Goal: Information Seeking & Learning: Learn about a topic

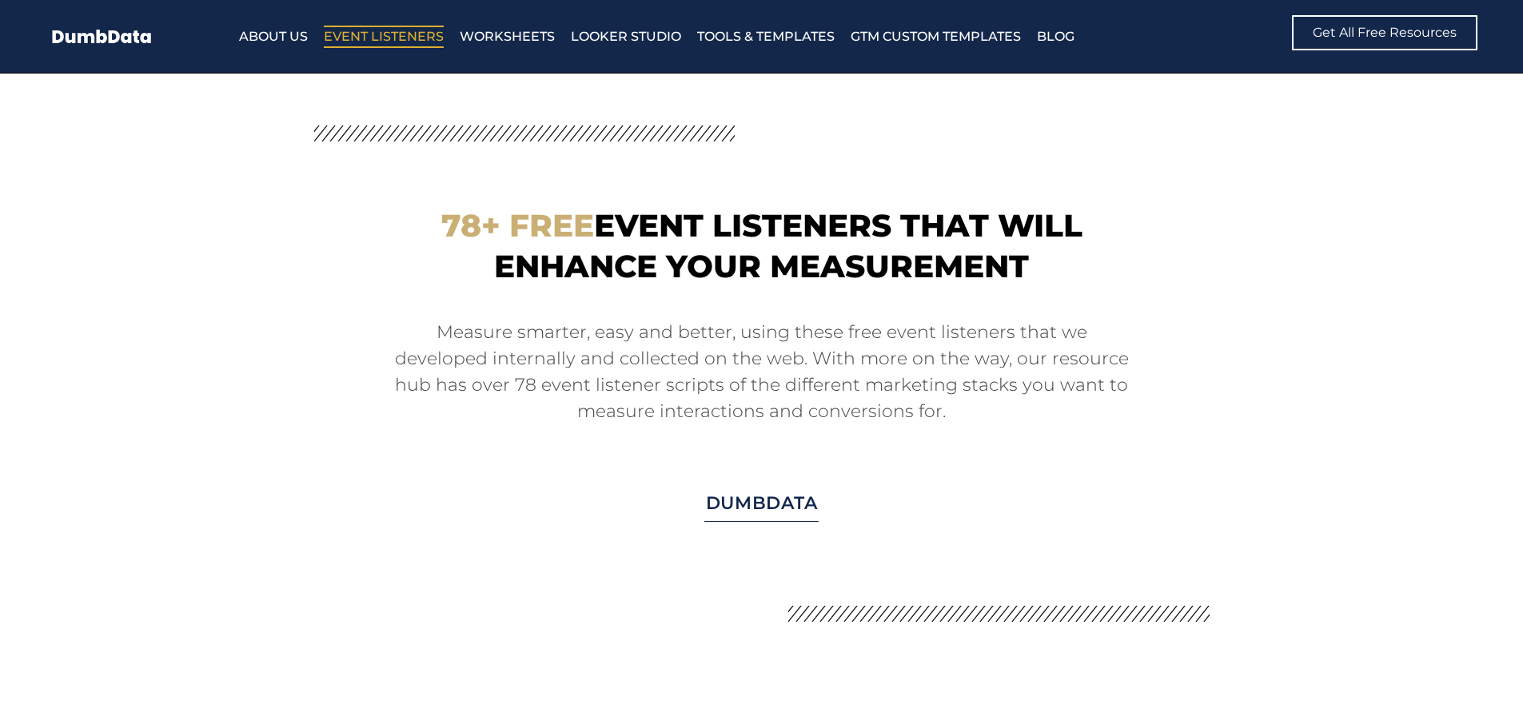
scroll to position [1359, 0]
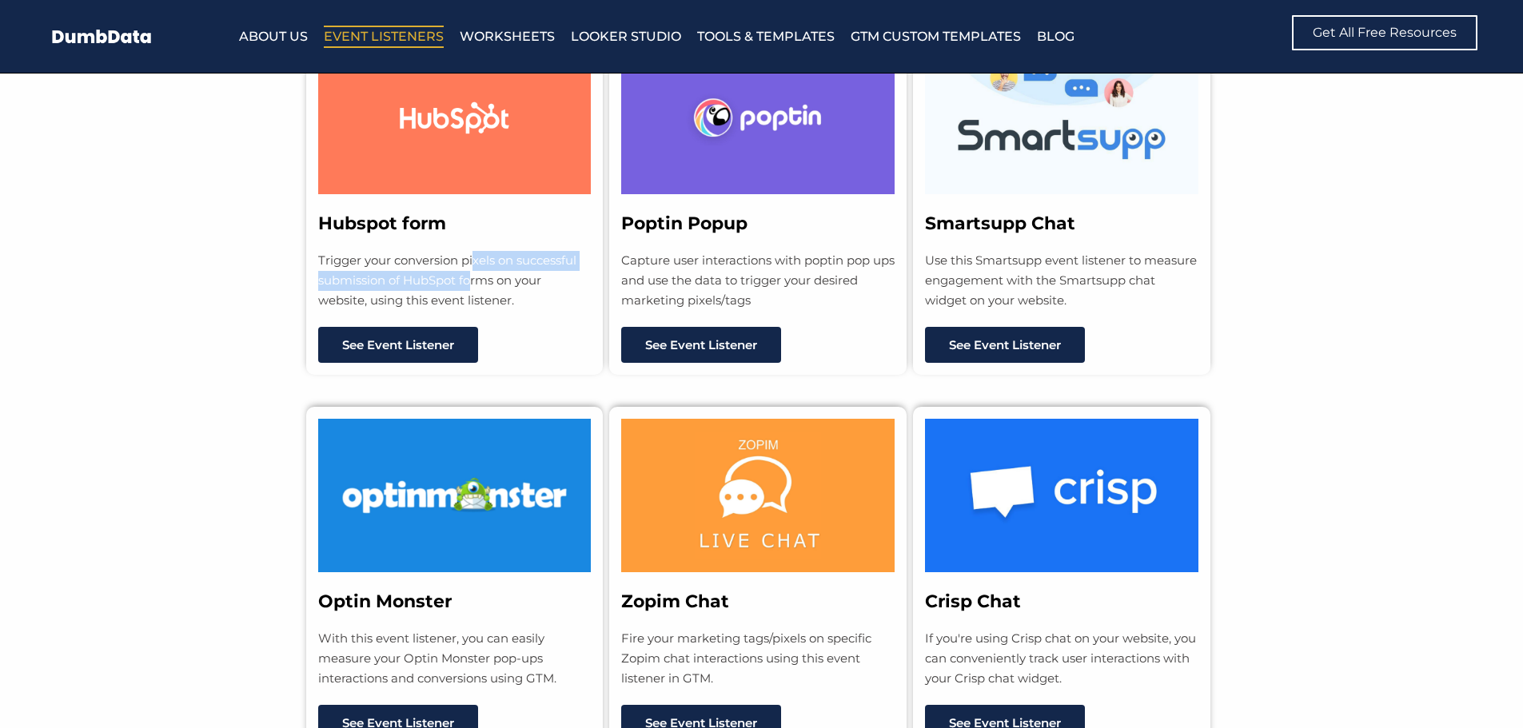
click at [473, 270] on p "Trigger your conversion pixels on successful submission of HubSpot forms on you…" at bounding box center [454, 280] width 273 height 59
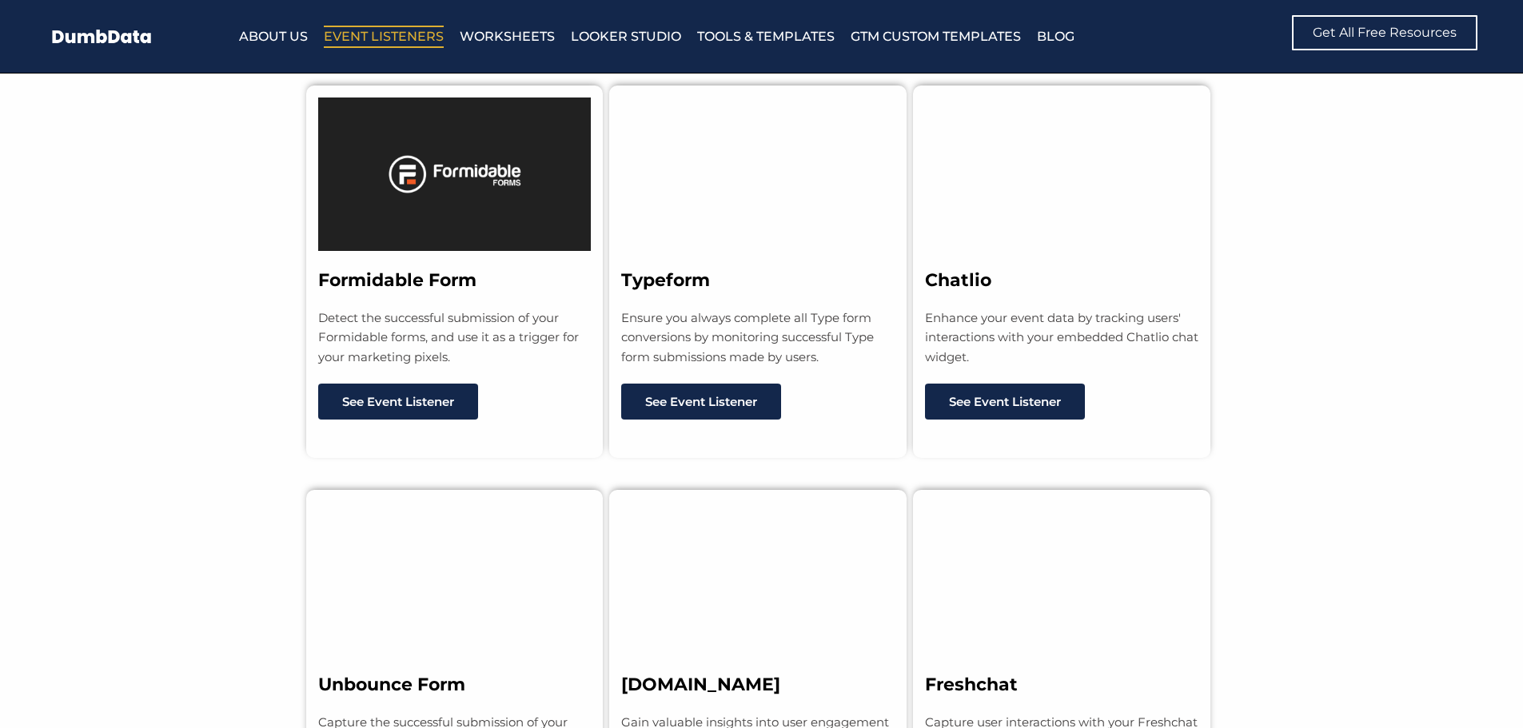
scroll to position [7273, 0]
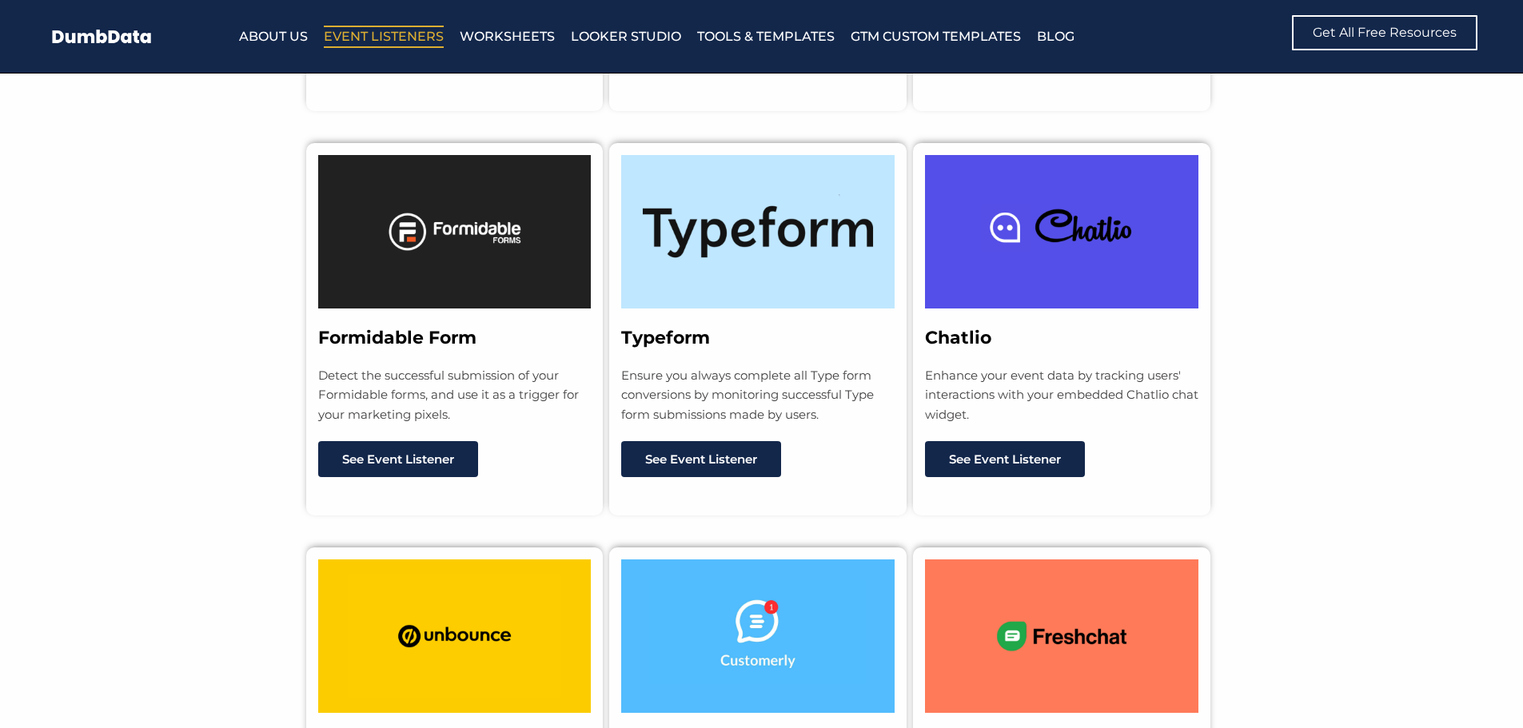
click at [691, 327] on h3 "Typeform" at bounding box center [757, 338] width 273 height 23
copy h3 "Typeform"
click at [780, 382] on p "Ensure you always complete all Type form conversions by monitoring successful T…" at bounding box center [757, 395] width 273 height 59
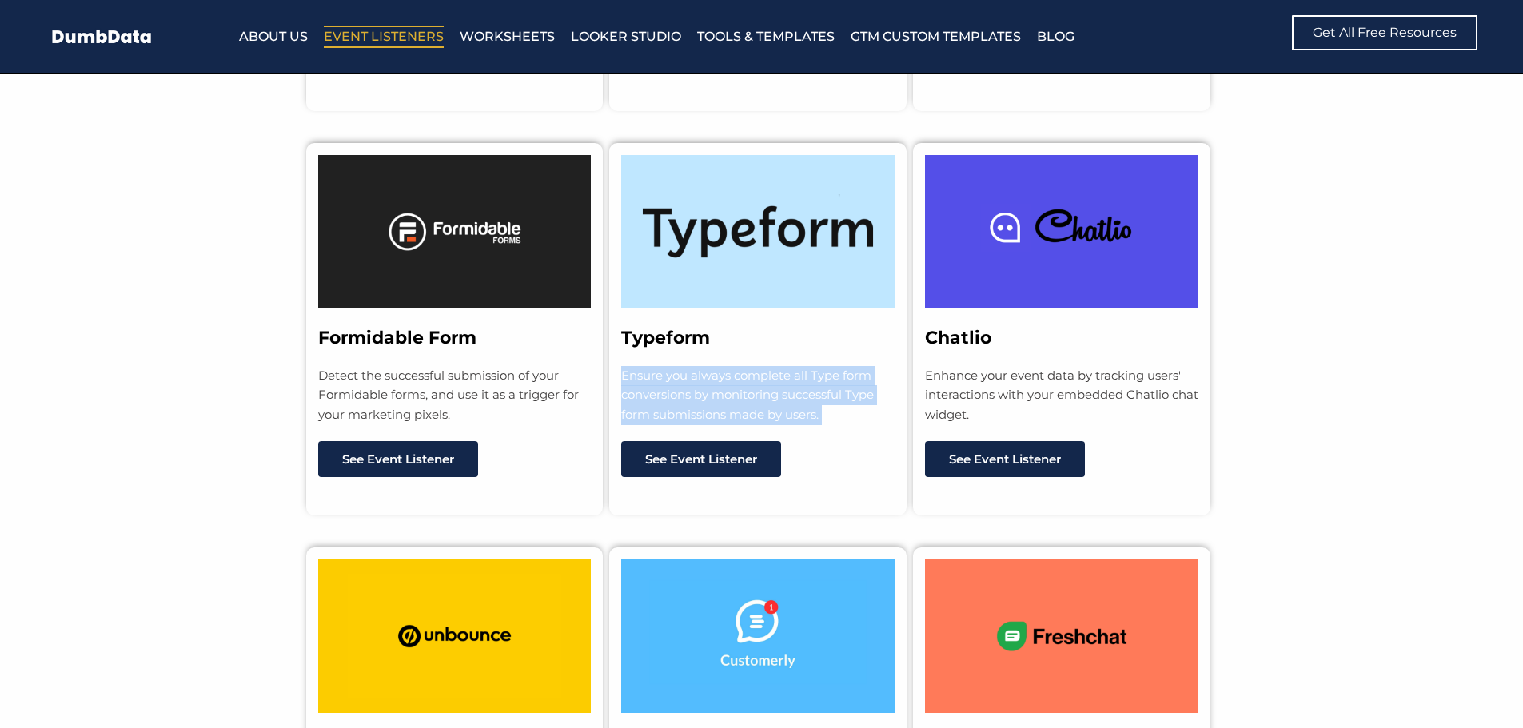
click at [780, 382] on p "Ensure you always complete all Type form conversions by monitoring successful T…" at bounding box center [757, 395] width 273 height 59
copy div "Ensure you always complete all Type form conversions by monitoring successful T…"
click at [1320, 365] on section "Formidable Form Detect the successful submission of your Formidable forms, and …" at bounding box center [761, 313] width 1523 height 404
click at [1320, 325] on section "Formidable Form Detect the successful submission of your Formidable forms, and …" at bounding box center [761, 313] width 1523 height 404
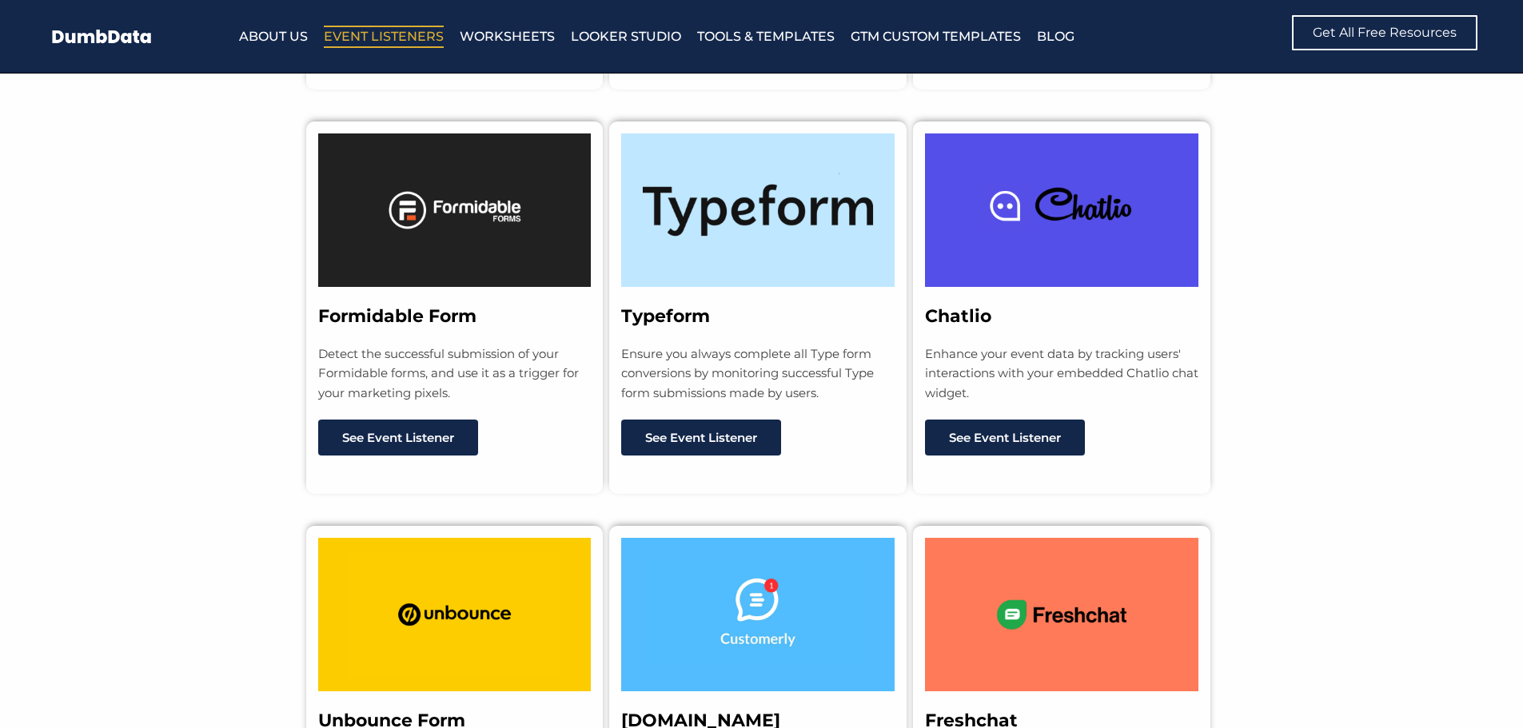
scroll to position [7193, 0]
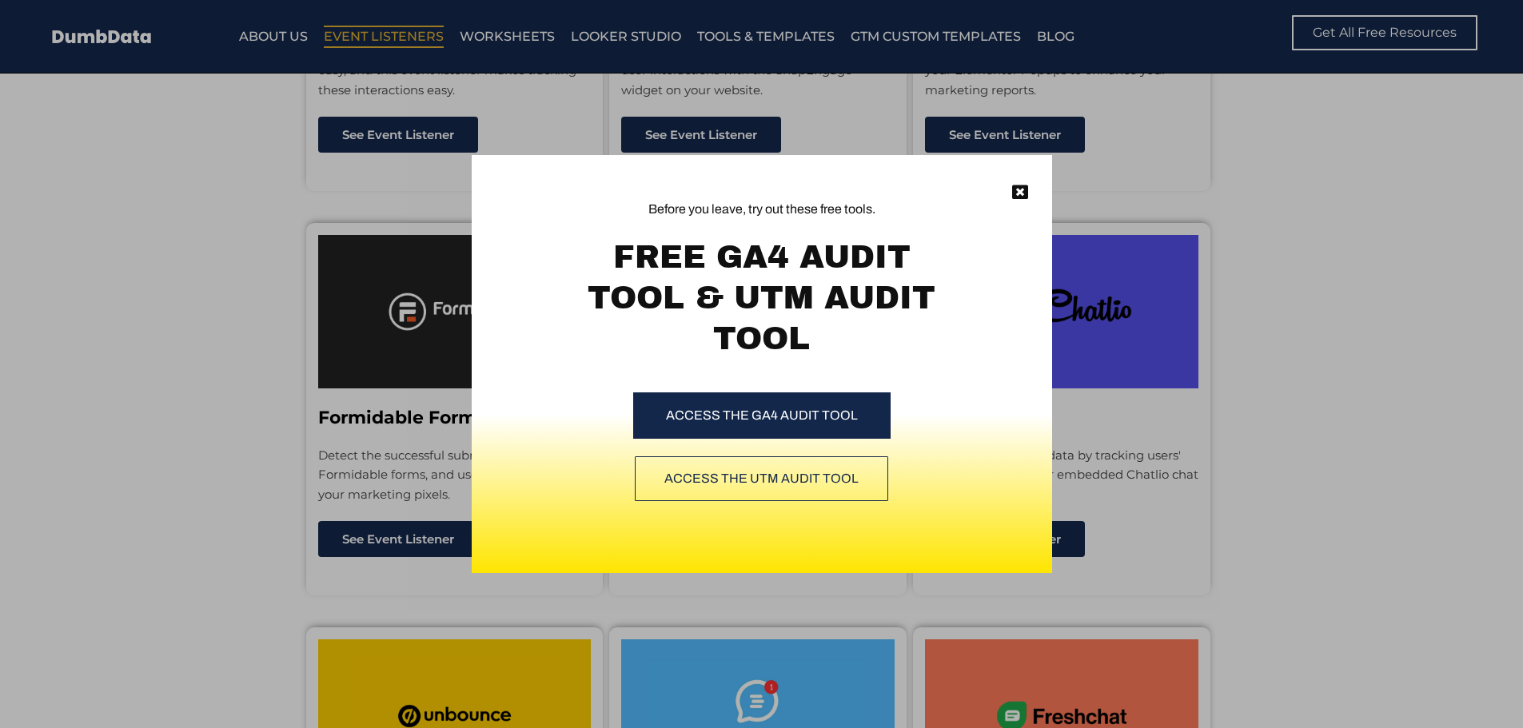
click at [1029, 190] on div "Before you leave, try out these free tools. FREE GA4 AUDIT TOOL & UTM AUDIT TOO…" at bounding box center [762, 319] width 580 height 328
click at [1025, 193] on icon at bounding box center [1020, 193] width 16 height 16
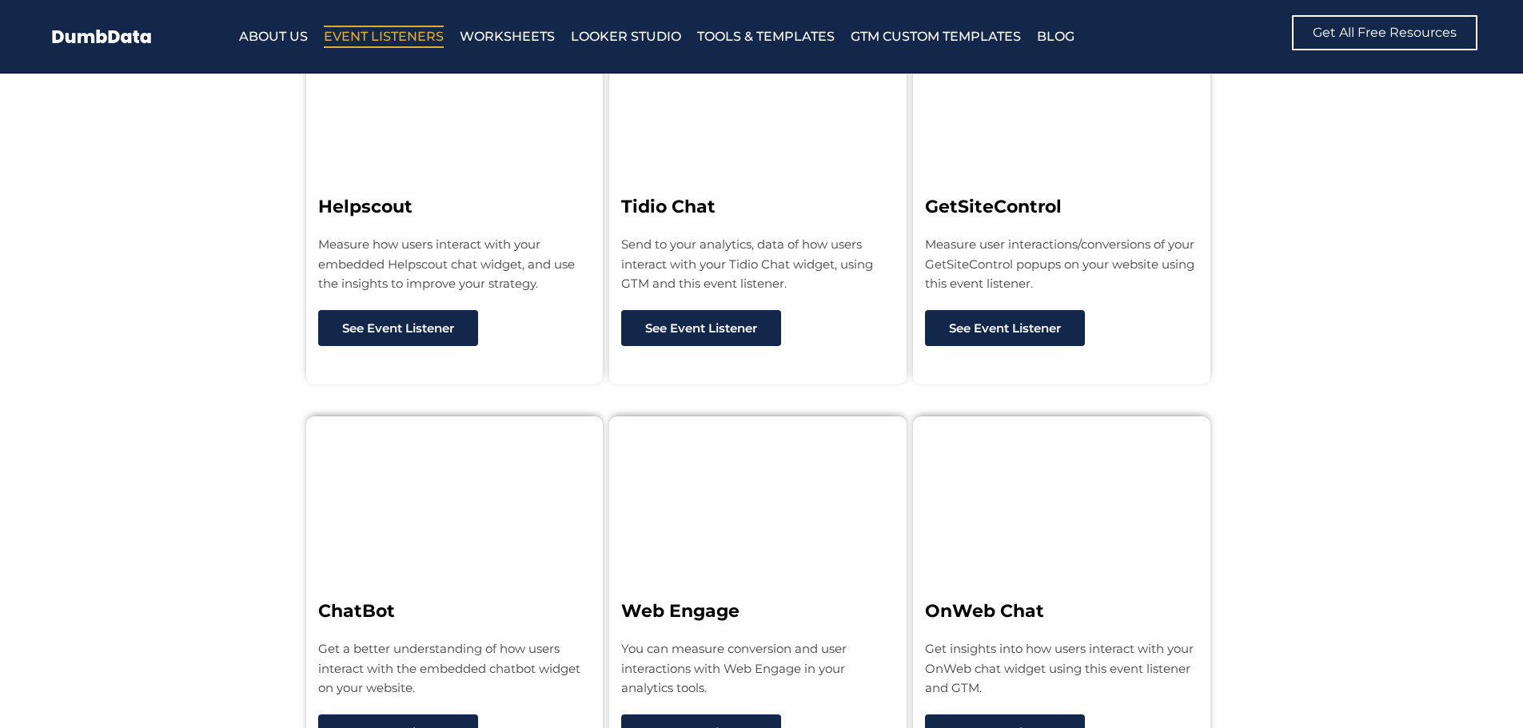
scroll to position [6190, 0]
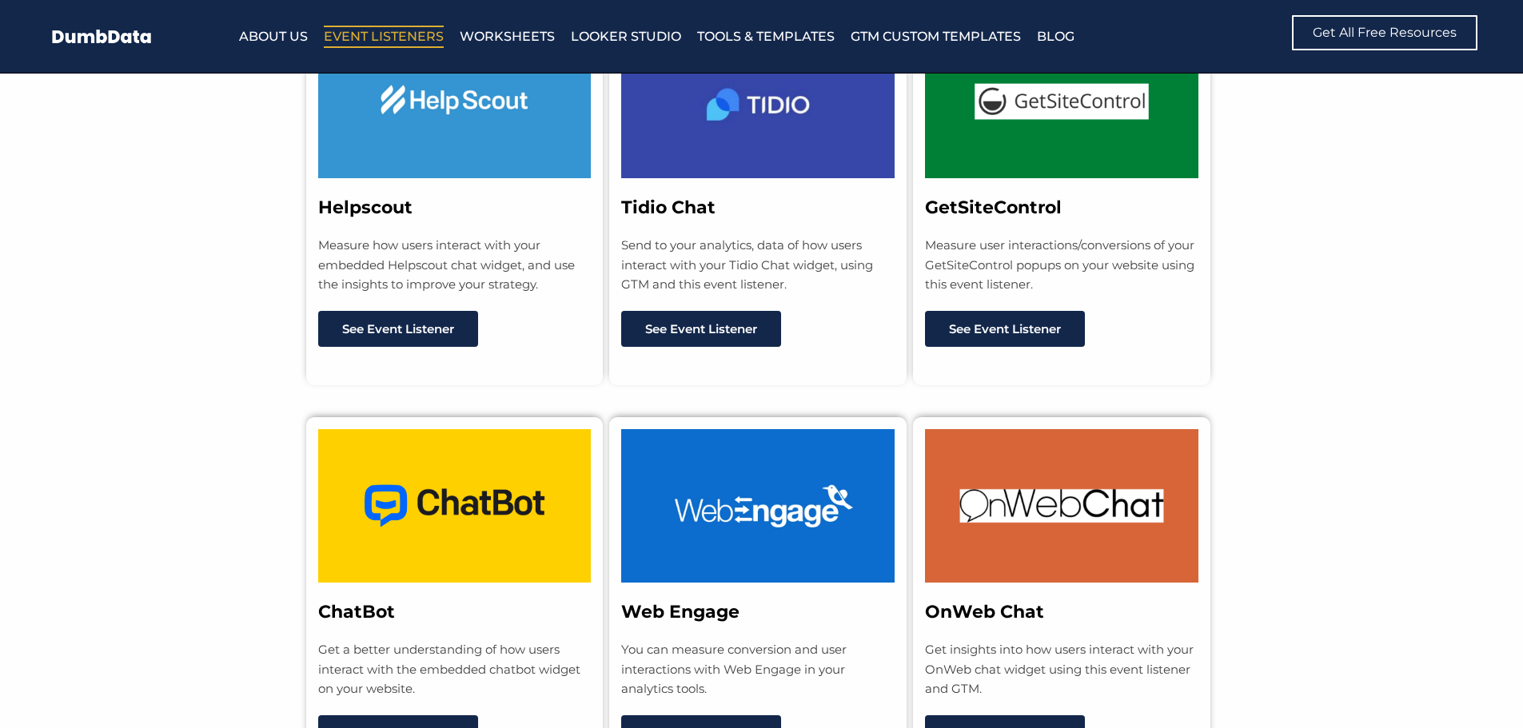
click at [664, 210] on div "Tidio Chat Send to your analytics, data of how users interact with your Tidio C…" at bounding box center [757, 246] width 273 height 98
click at [670, 198] on h3 "Tidio Chat" at bounding box center [757, 208] width 273 height 23
click at [671, 198] on h3 "Tidio Chat" at bounding box center [757, 208] width 273 height 23
copy h3 "Tidio Chat"
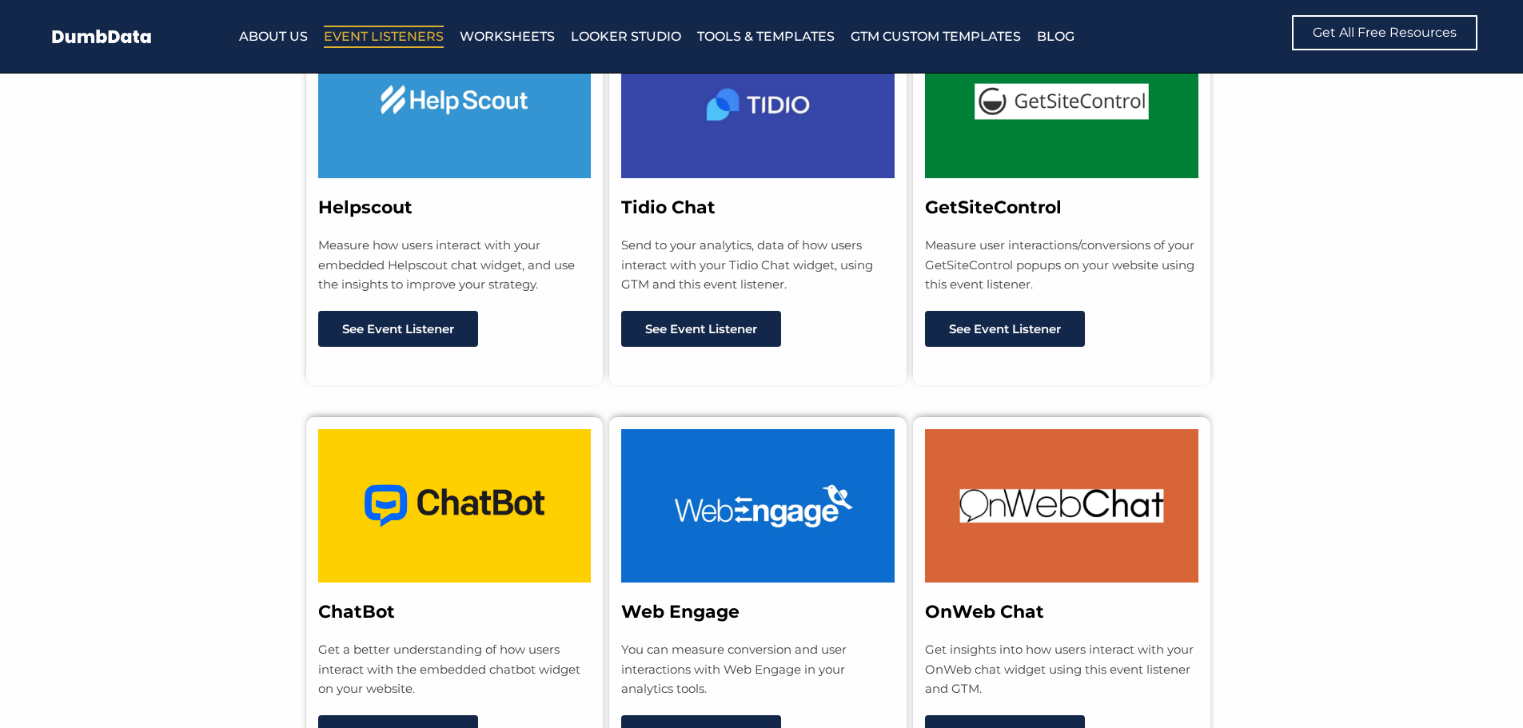
click at [689, 252] on p "Send to your analytics, data of how users interact with your Tidio Chat widget,…" at bounding box center [757, 265] width 273 height 59
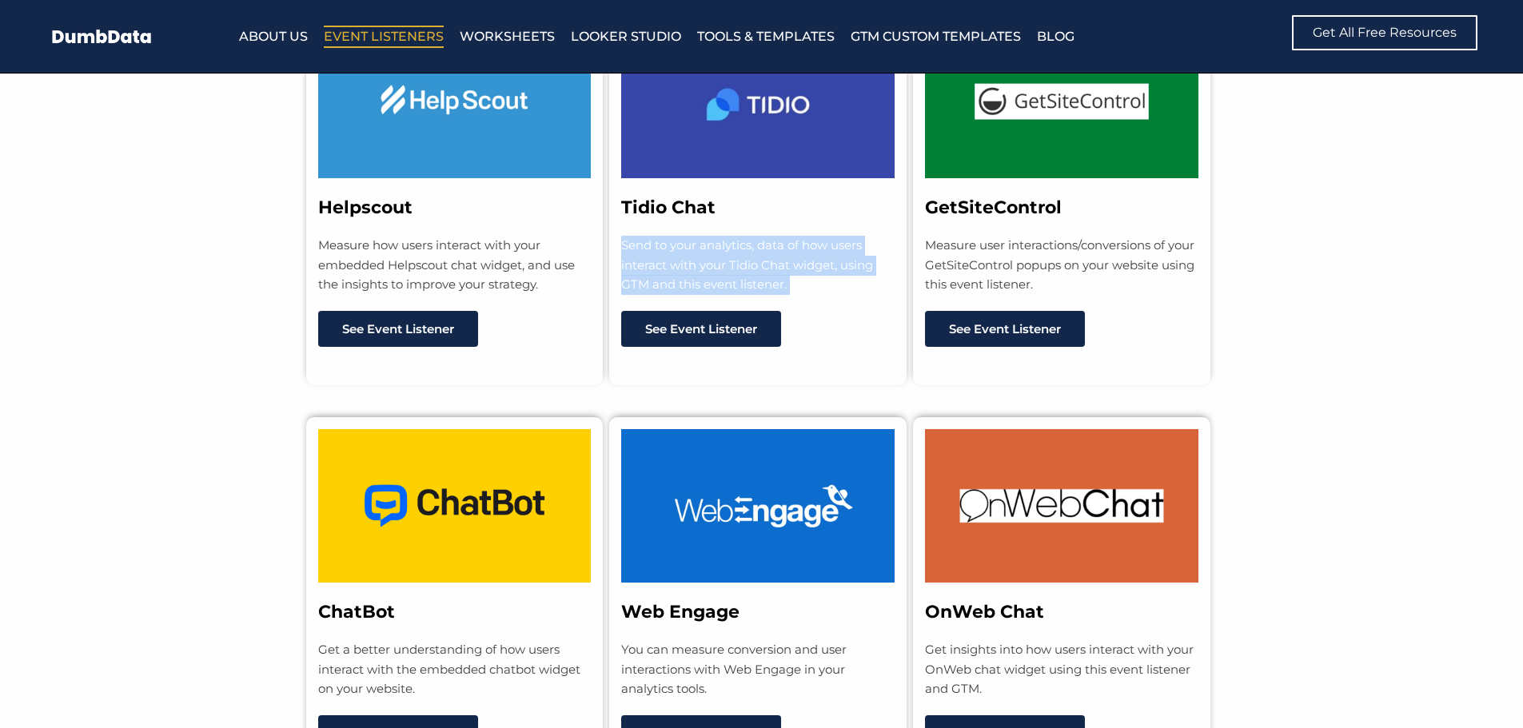
click at [690, 252] on p "Send to your analytics, data of how users interact with your Tidio Chat widget,…" at bounding box center [757, 265] width 273 height 59
copy div "Send to your analytics, data of how users interact with your Tidio Chat widget,…"
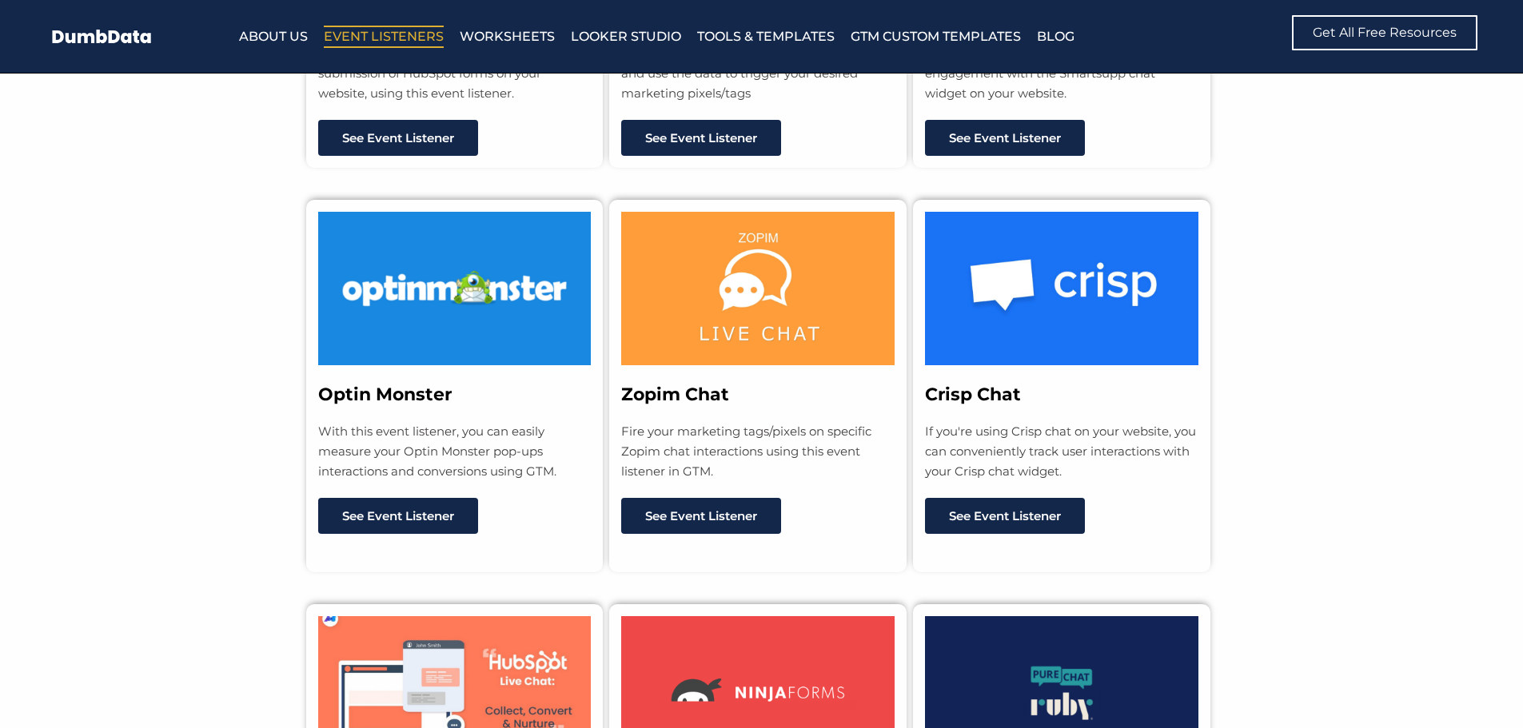
scroll to position [1634, 0]
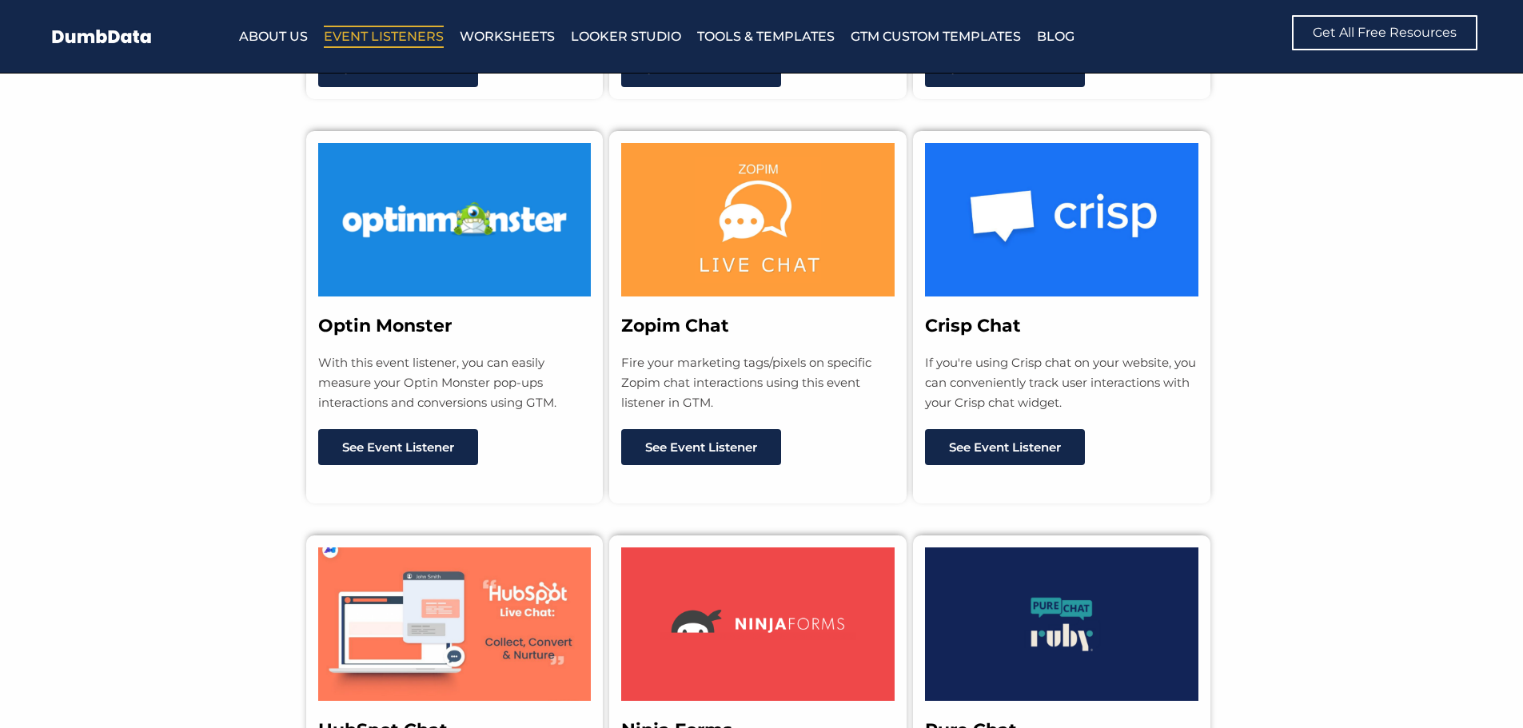
click at [673, 386] on p "Fire your marketing tags/pixels on specific Zopim chat interactions using this …" at bounding box center [757, 382] width 273 height 59
copy div "Fire your marketing tags/pixels on specific Zopim chat interactions using this …"
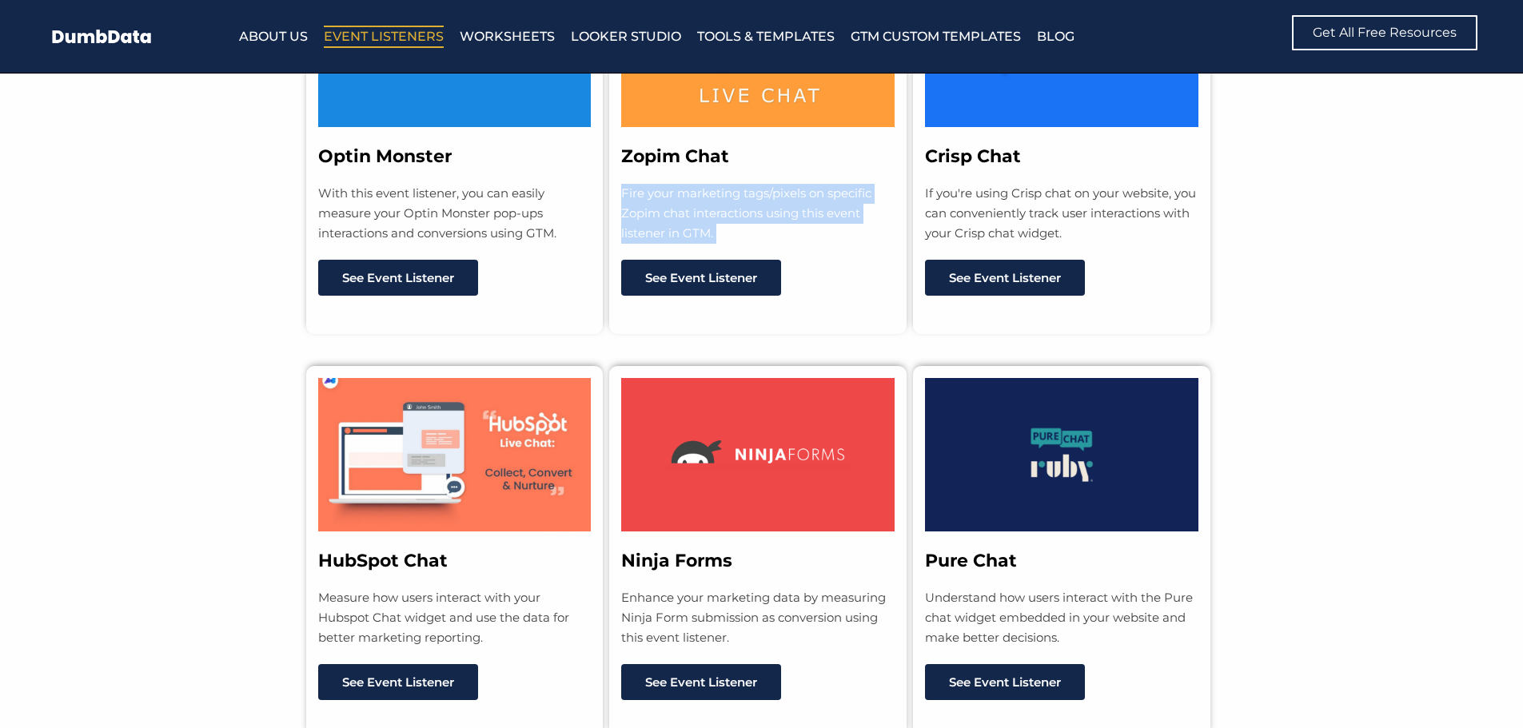
scroll to position [1794, 0]
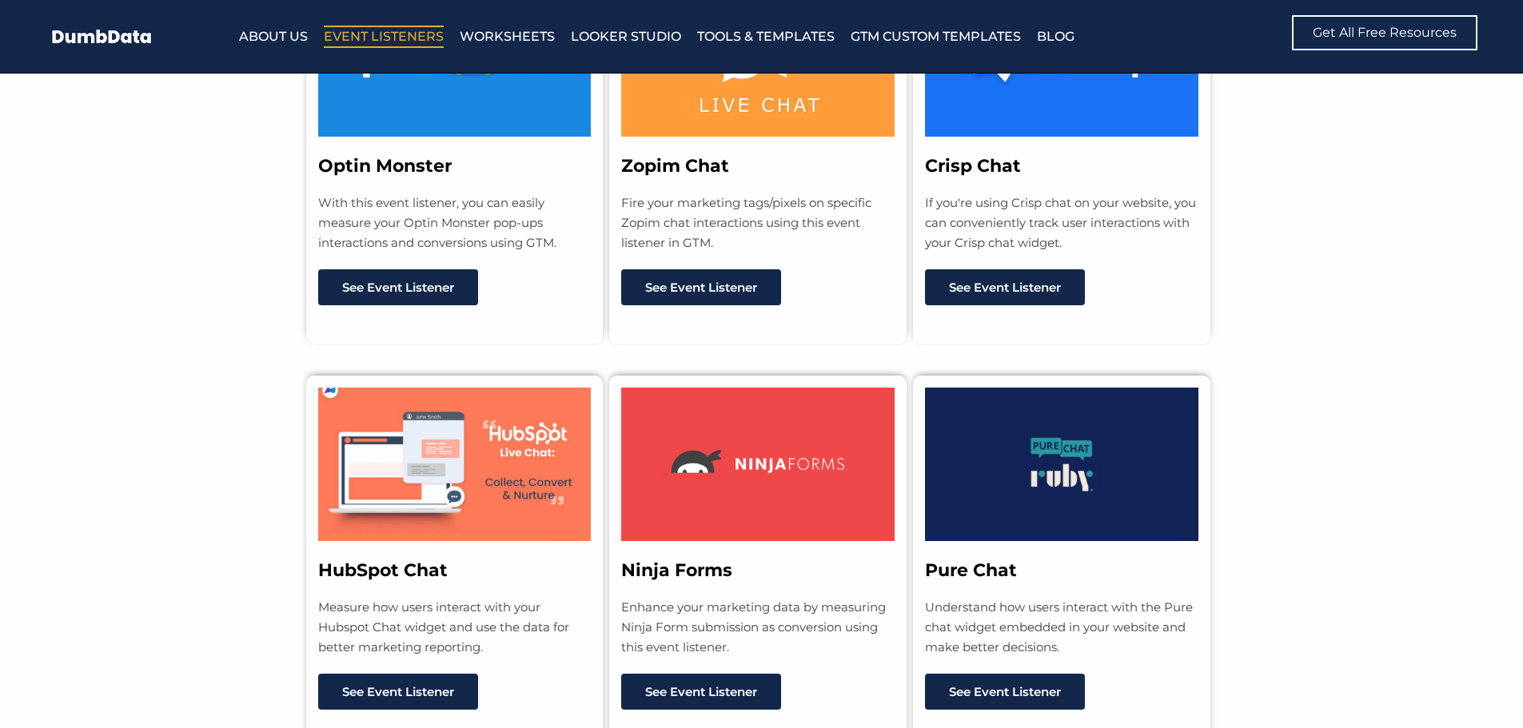
click at [981, 215] on p "If you're using Crisp chat on your website, you can conveniently track user int…" at bounding box center [1061, 222] width 273 height 59
copy div "If you're using Crisp chat on your website, you can conveniently track user int…"
click at [975, 161] on h3 "Crisp Chat" at bounding box center [1061, 166] width 273 height 23
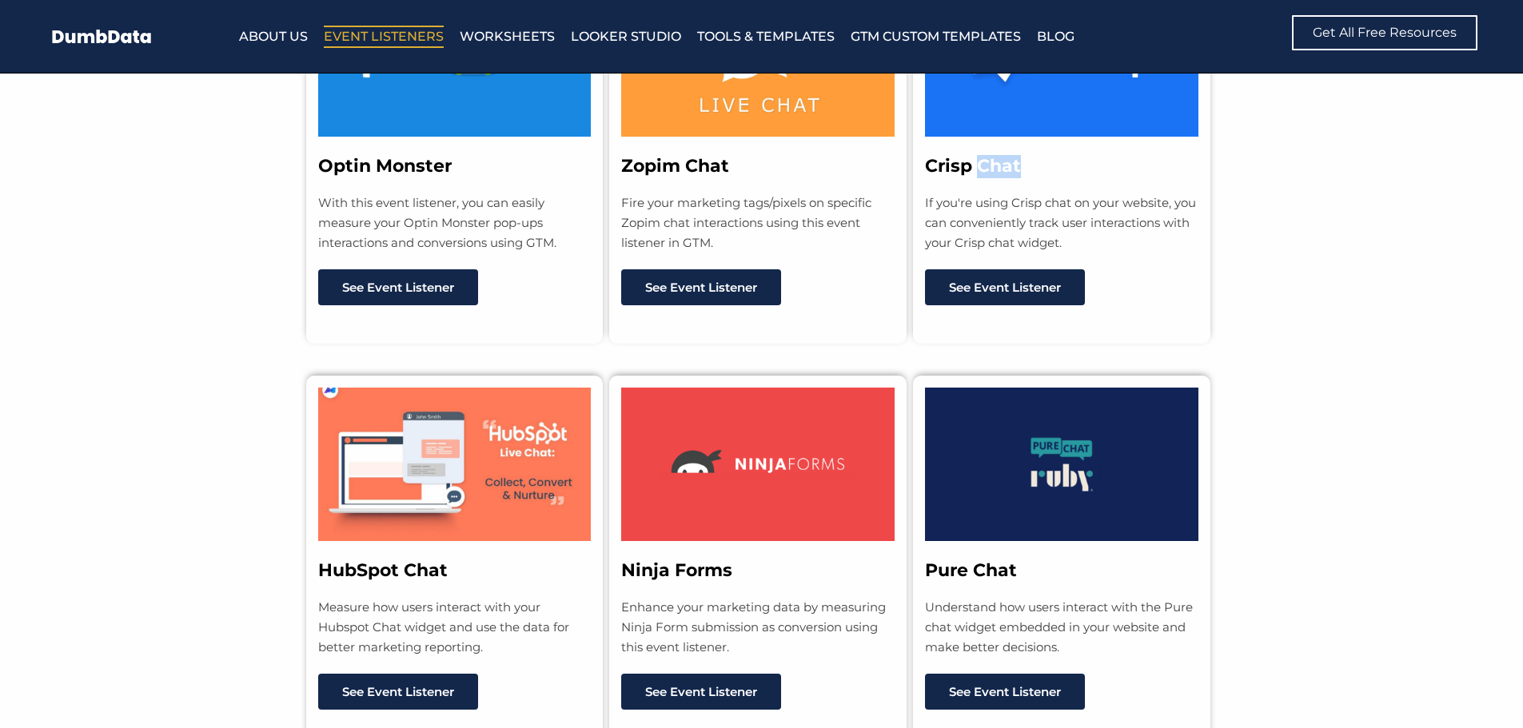
click at [975, 161] on h3 "Crisp Chat" at bounding box center [1061, 166] width 273 height 23
copy h3 "Crisp Chat"
click at [1305, 344] on section "HubSpot Chat Measure how users interact with your Hubspot Chat widget and use t…" at bounding box center [761, 546] width 1523 height 404
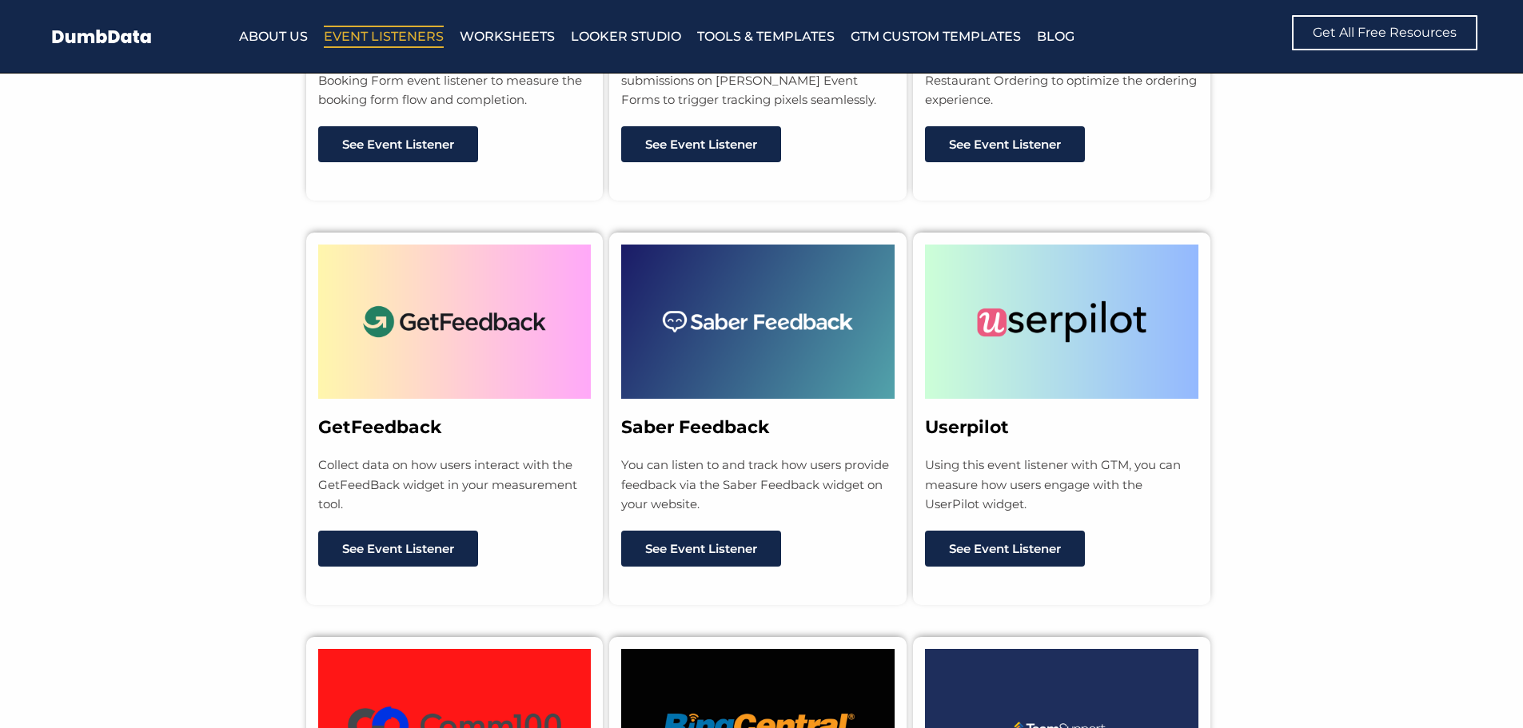
scroll to position [10457, 0]
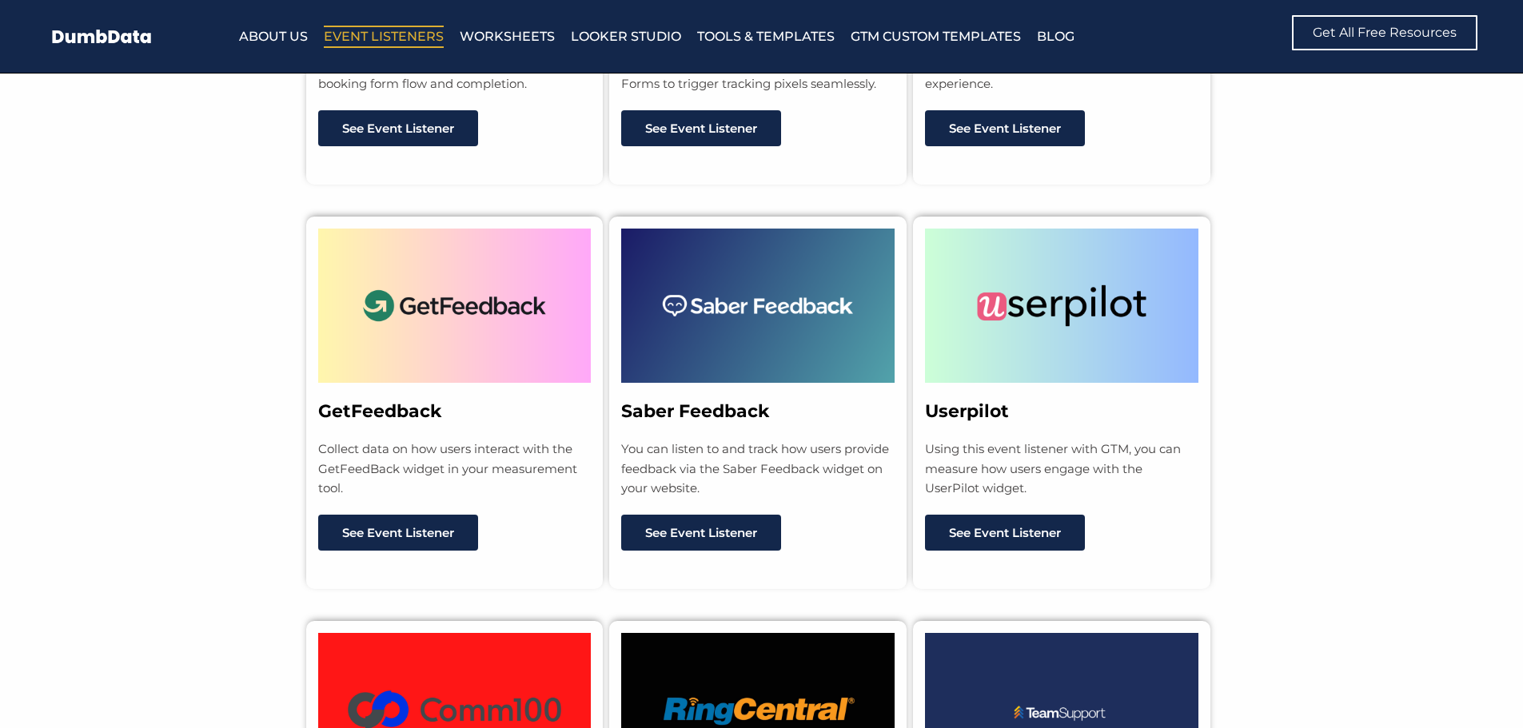
click at [362, 400] on h3 "GetFeedback" at bounding box center [454, 411] width 273 height 23
click at [364, 400] on h3 "GetFeedback" at bounding box center [454, 411] width 273 height 23
copy h3 "GetFeedback"
click at [458, 454] on p "Collect data on how users interact with the GetFeedBack widget in your measurem…" at bounding box center [454, 469] width 273 height 59
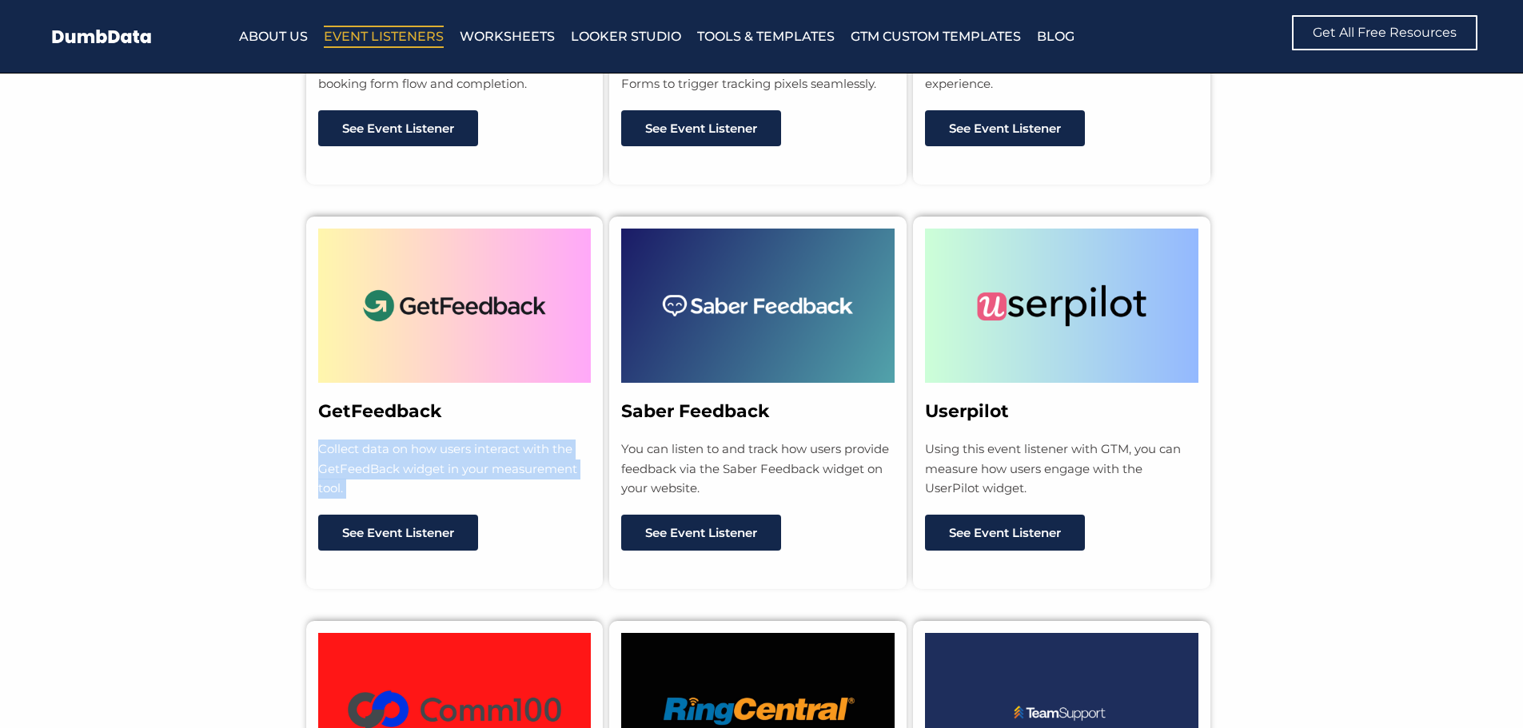
click at [458, 454] on p "Collect data on how users interact with the GetFeedBack widget in your measurem…" at bounding box center [454, 469] width 273 height 59
copy div "Collect data on how users interact with the GetFeedBack widget in your measurem…"
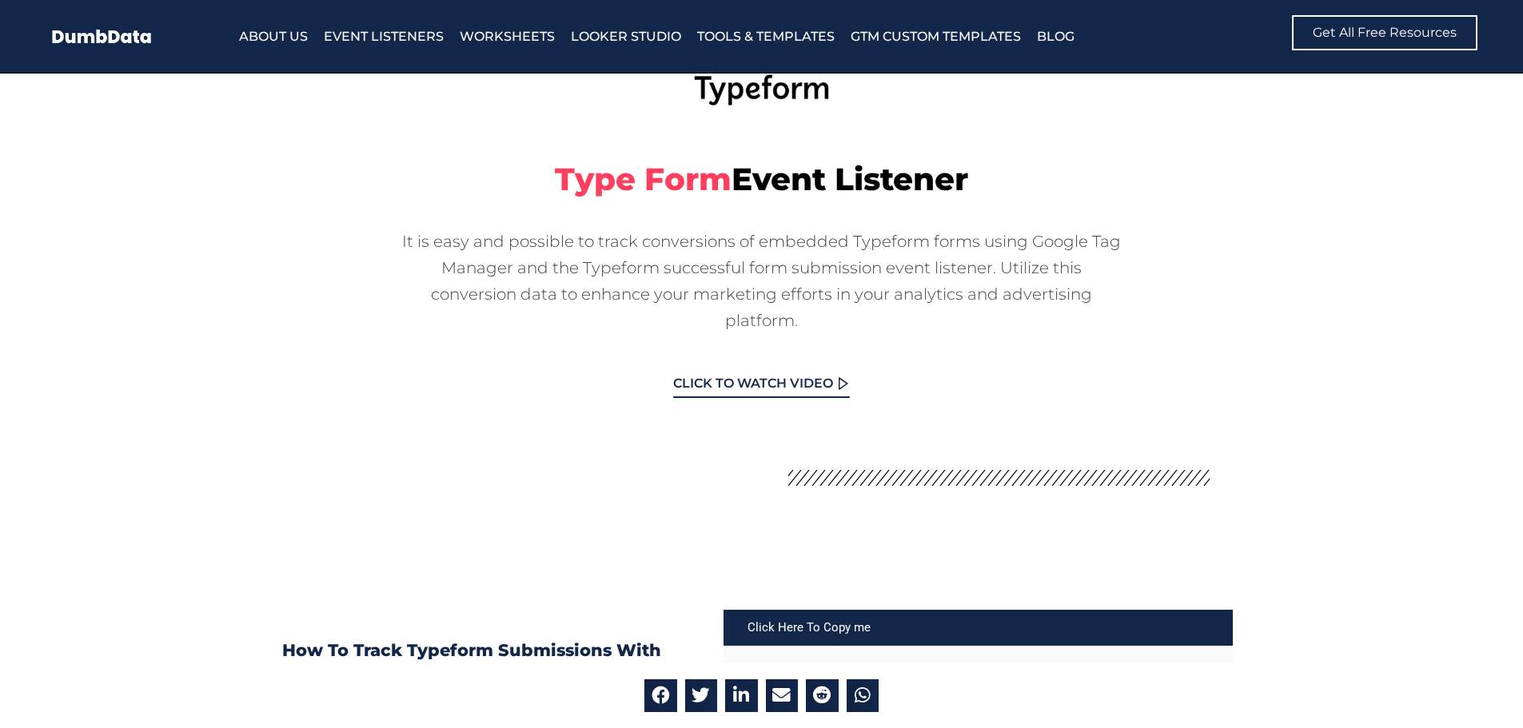
scroll to position [160, 0]
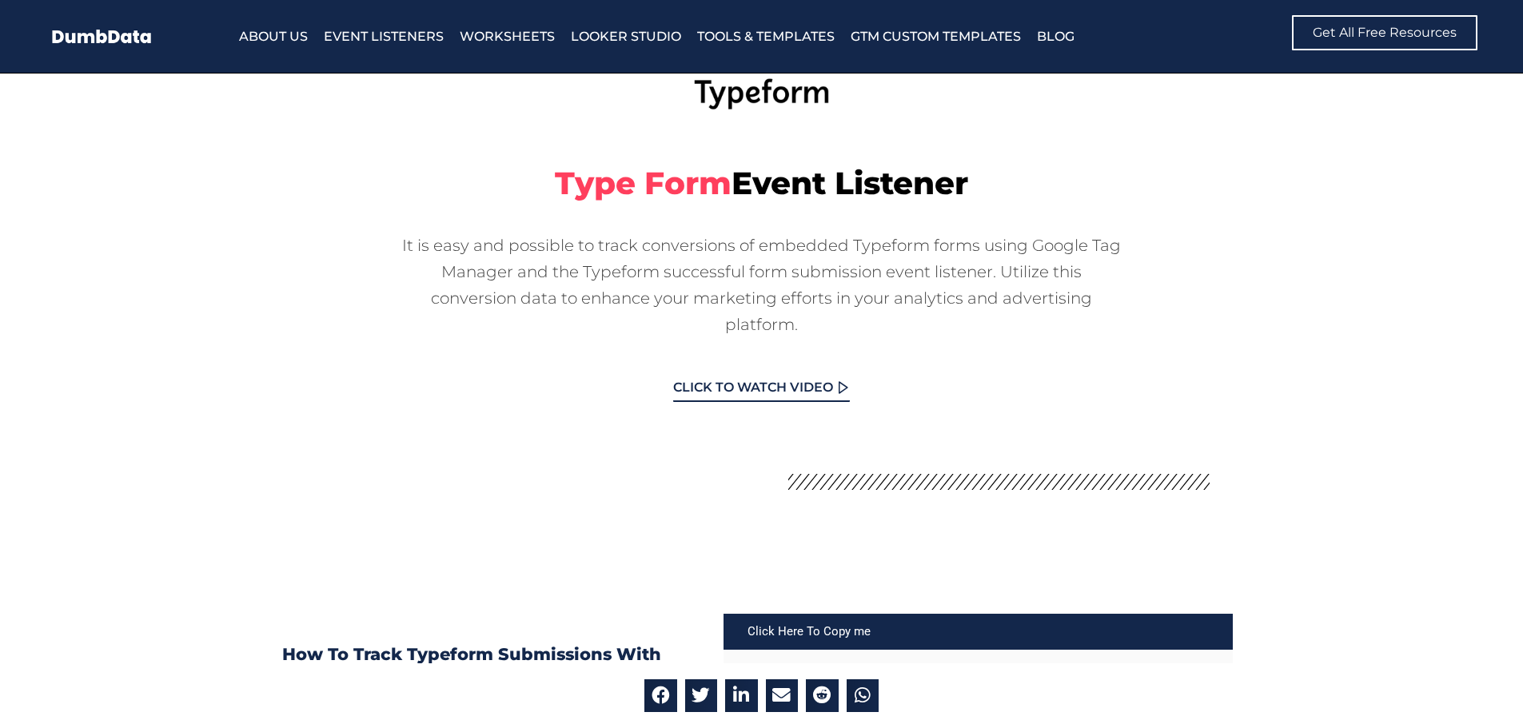
click at [840, 286] on div "It is easy and possible to track conversions of embedded Typeform forms using G…" at bounding box center [761, 277] width 879 height 121
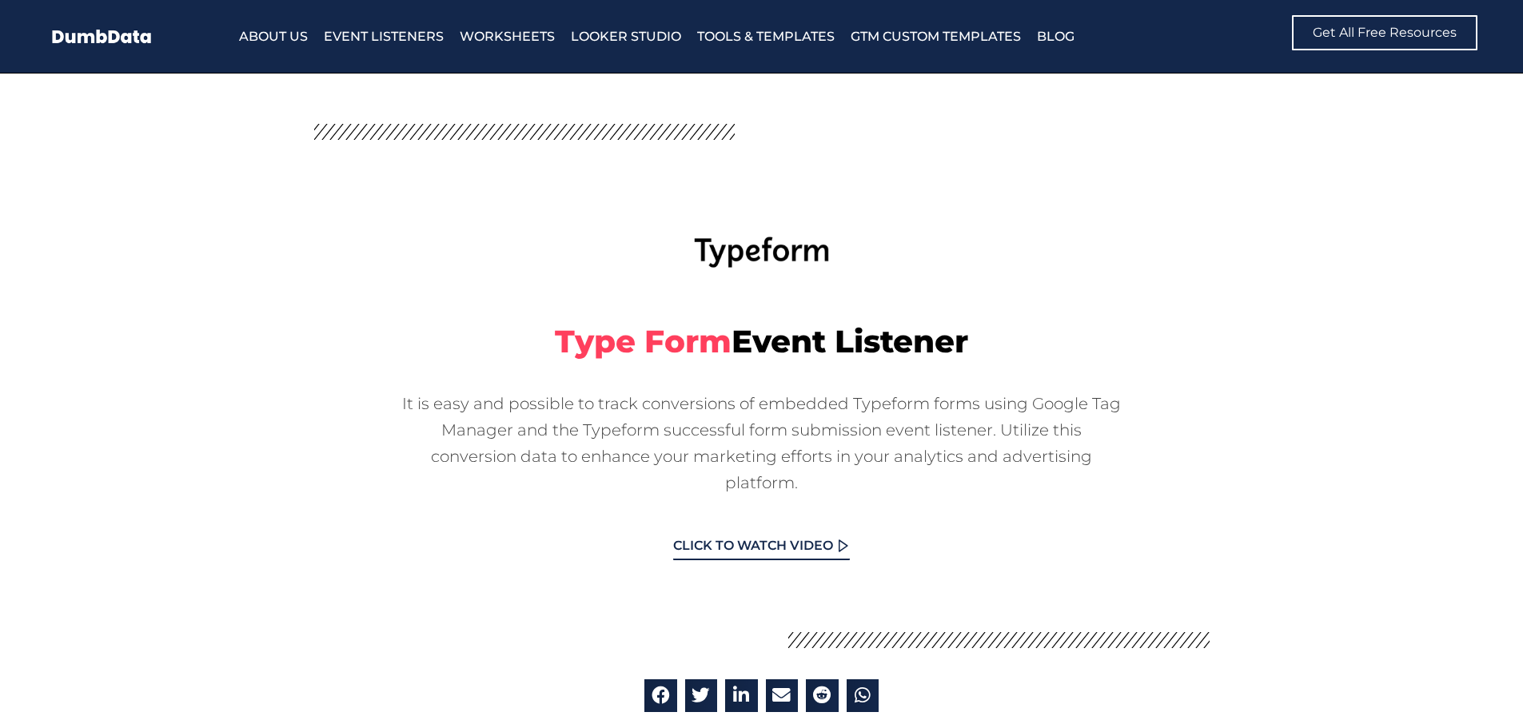
scroll to position [0, 0]
click at [804, 417] on div "It is easy and possible to track conversions of embedded Typeform forms using G…" at bounding box center [761, 436] width 879 height 121
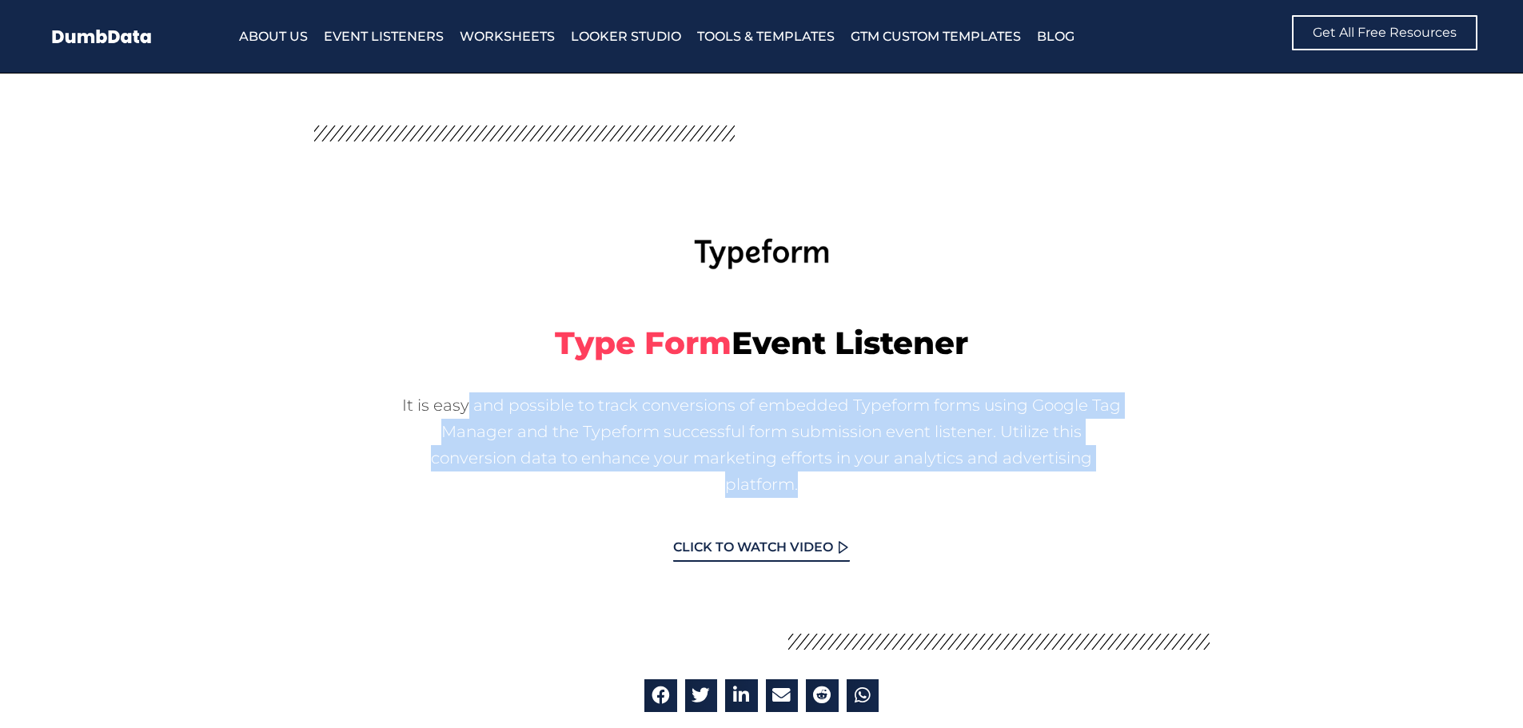
click at [804, 417] on div "It is easy and possible to track conversions of embedded Typeform forms using G…" at bounding box center [761, 436] width 879 height 121
copy div "It is easy and possible to track conversions of embedded Typeform forms using G…"
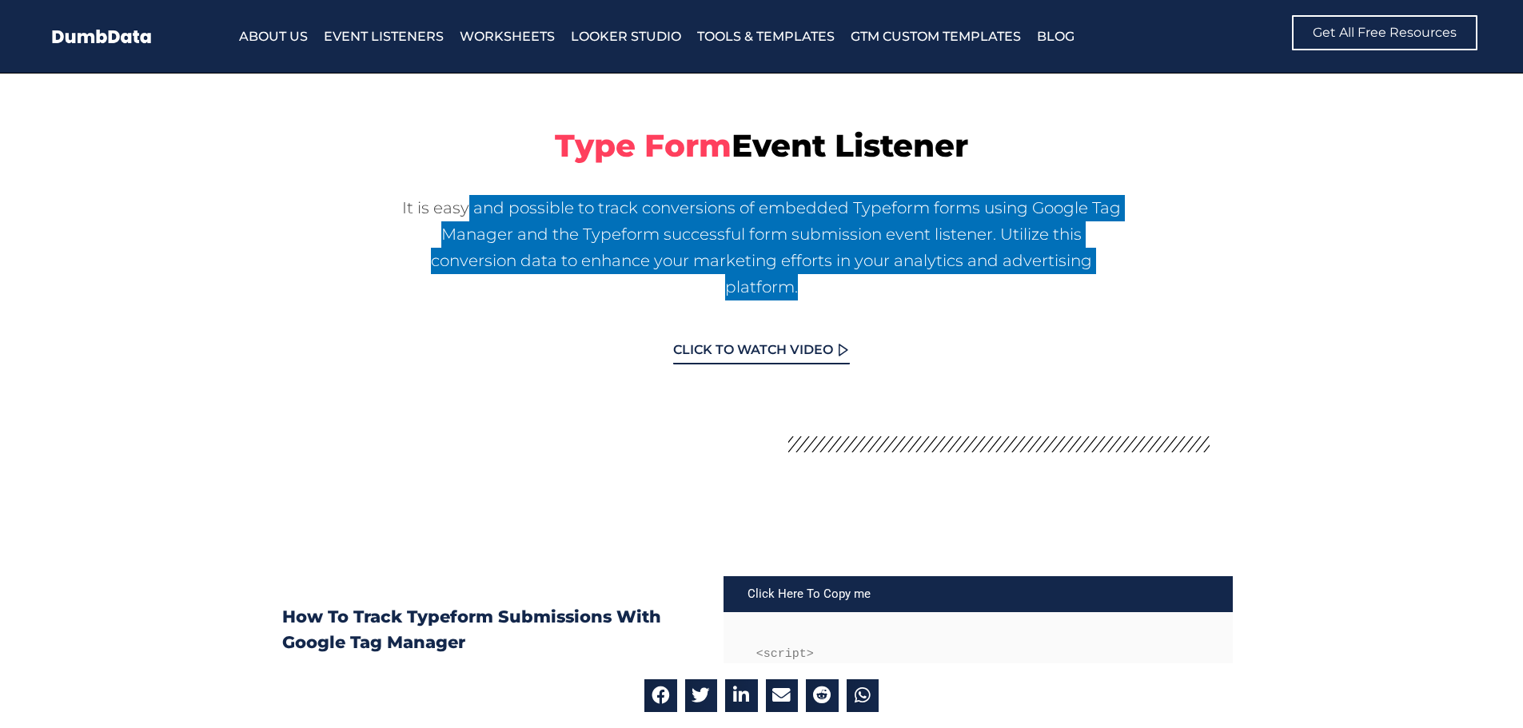
scroll to position [160, 0]
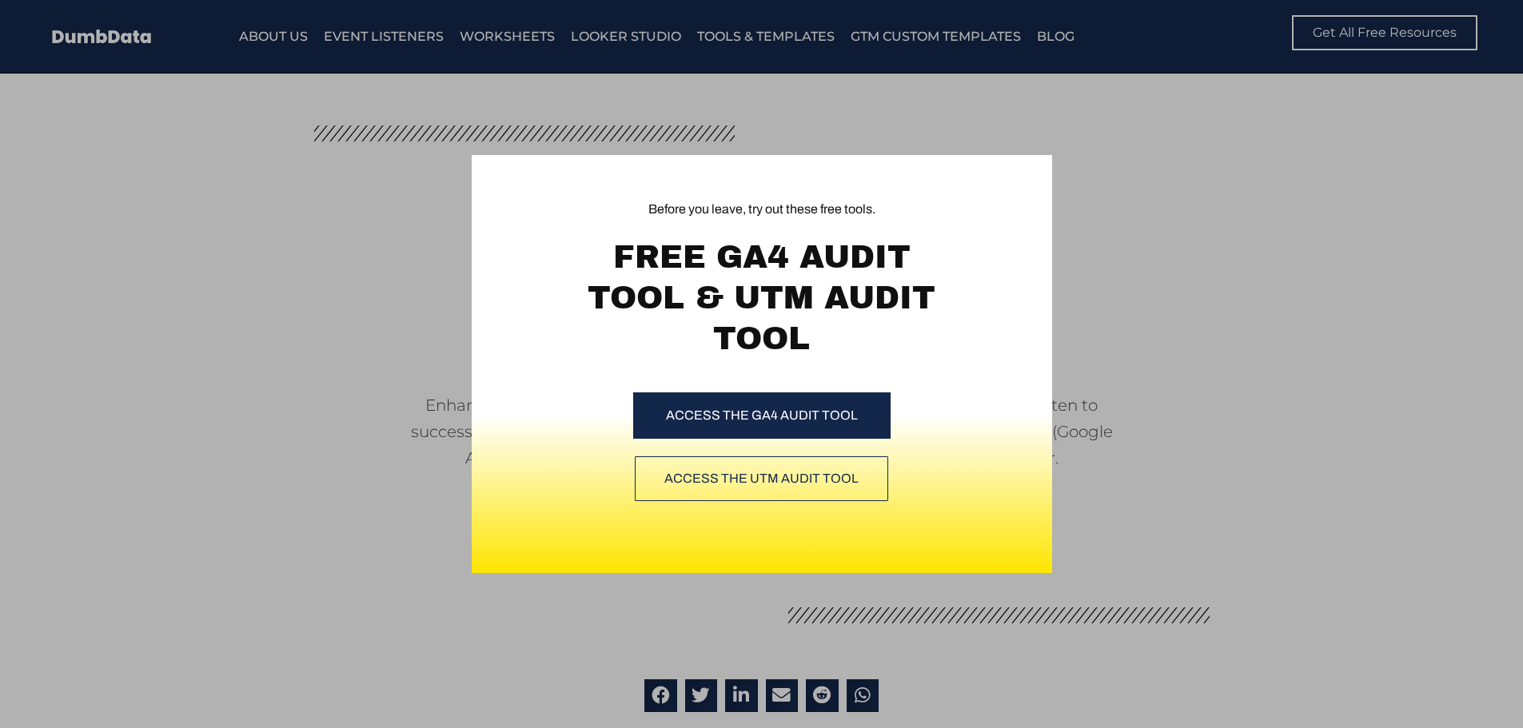
click at [1328, 312] on div "Before you leave, try out these free tools. FREE GA4 AUDIT TOOL & UTM AUDIT TOO…" at bounding box center [761, 364] width 1523 height 728
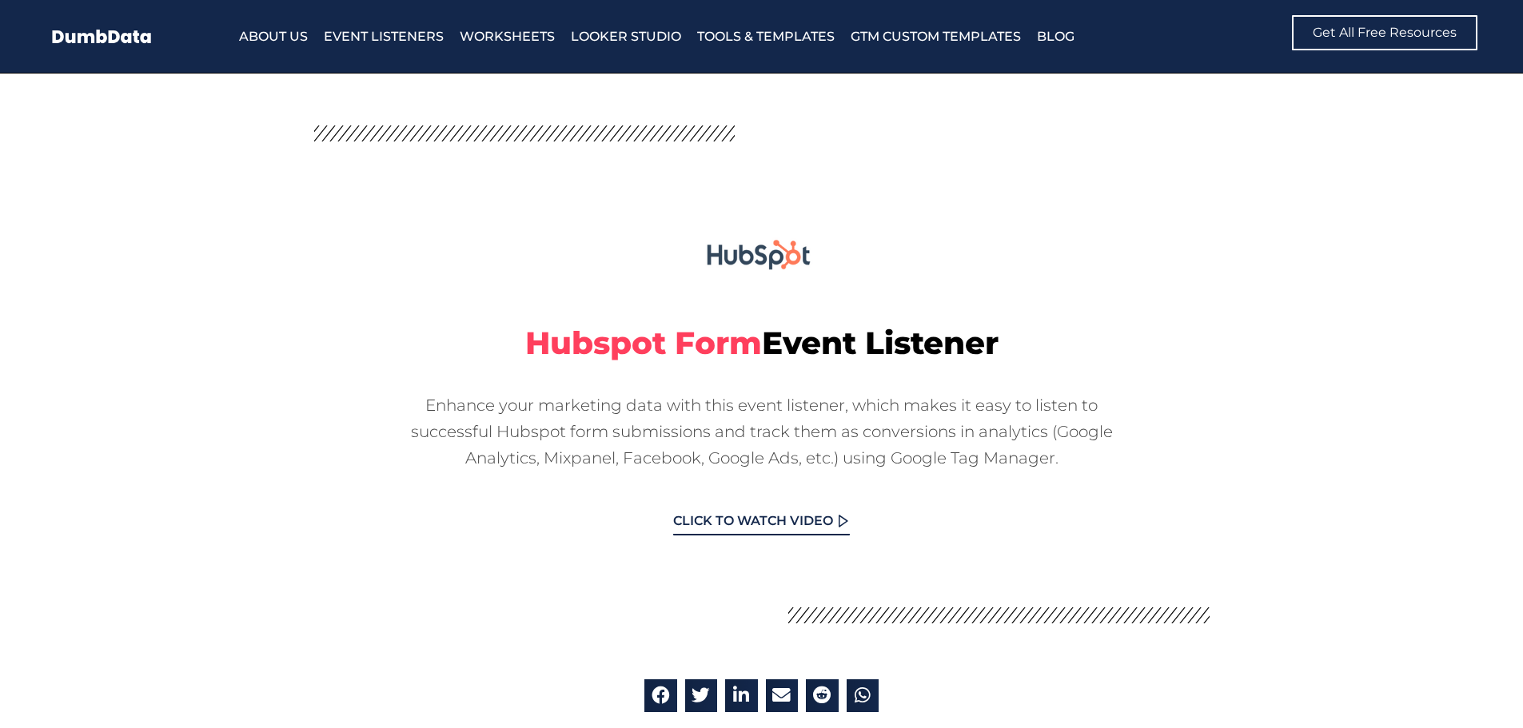
click at [655, 434] on div "Enhance your marketing data with this event listener, which makes it easy to li…" at bounding box center [761, 423] width 879 height 95
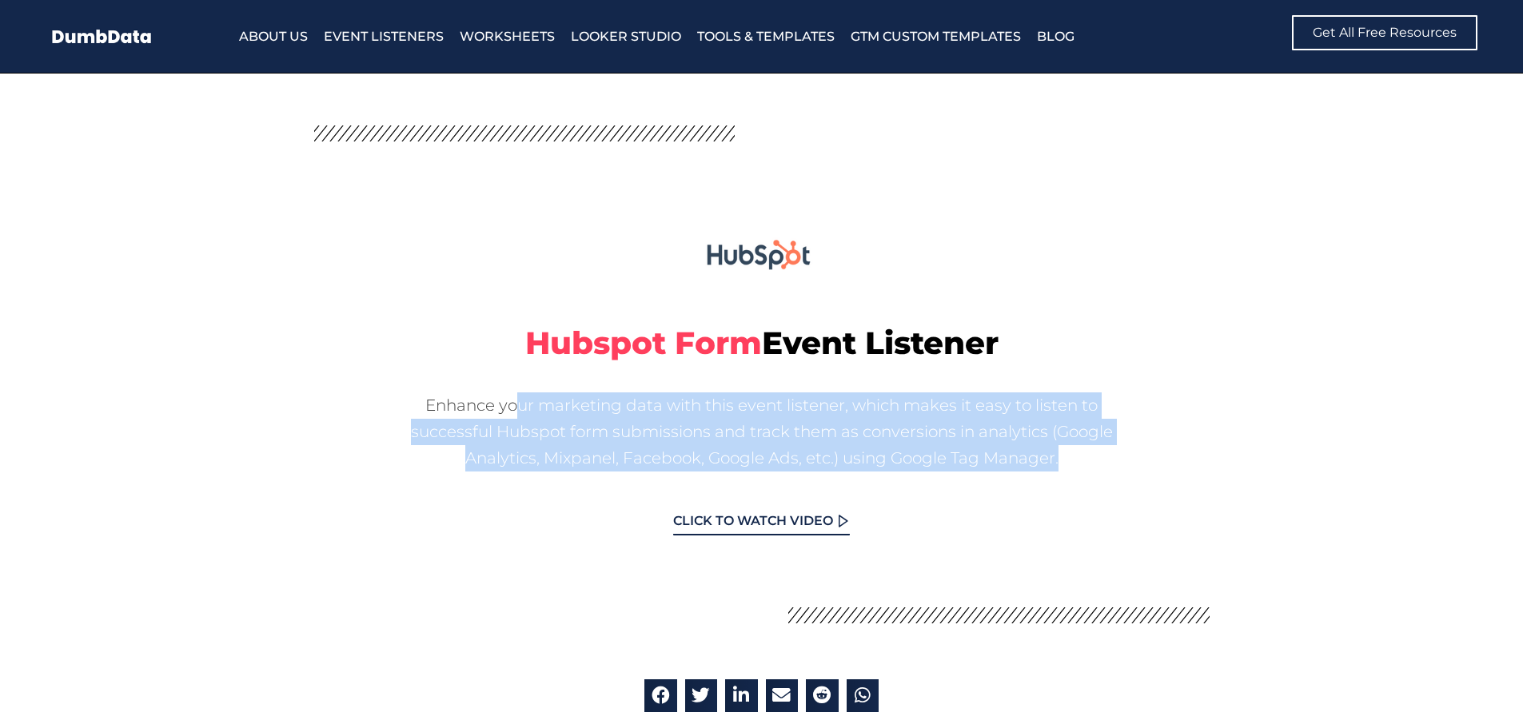
click at [655, 434] on div "Enhance your marketing data with this event listener, which makes it easy to li…" at bounding box center [761, 423] width 879 height 95
copy div "Enhance your marketing data with this event listener, which makes it easy to li…"
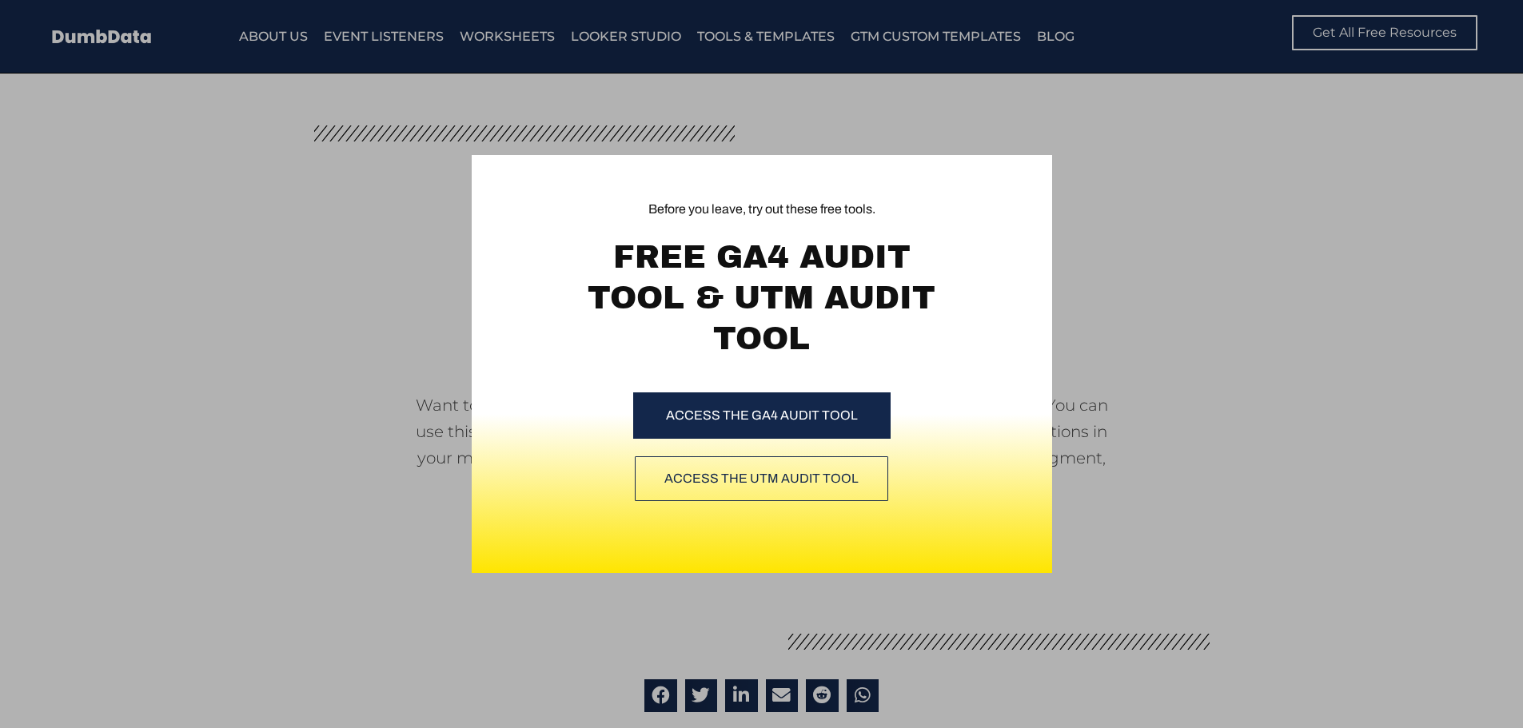
click at [1139, 166] on div "Before you leave, try out these free tools. FREE GA4 AUDIT TOOL & UTM AUDIT TOO…" at bounding box center [761, 364] width 1523 height 728
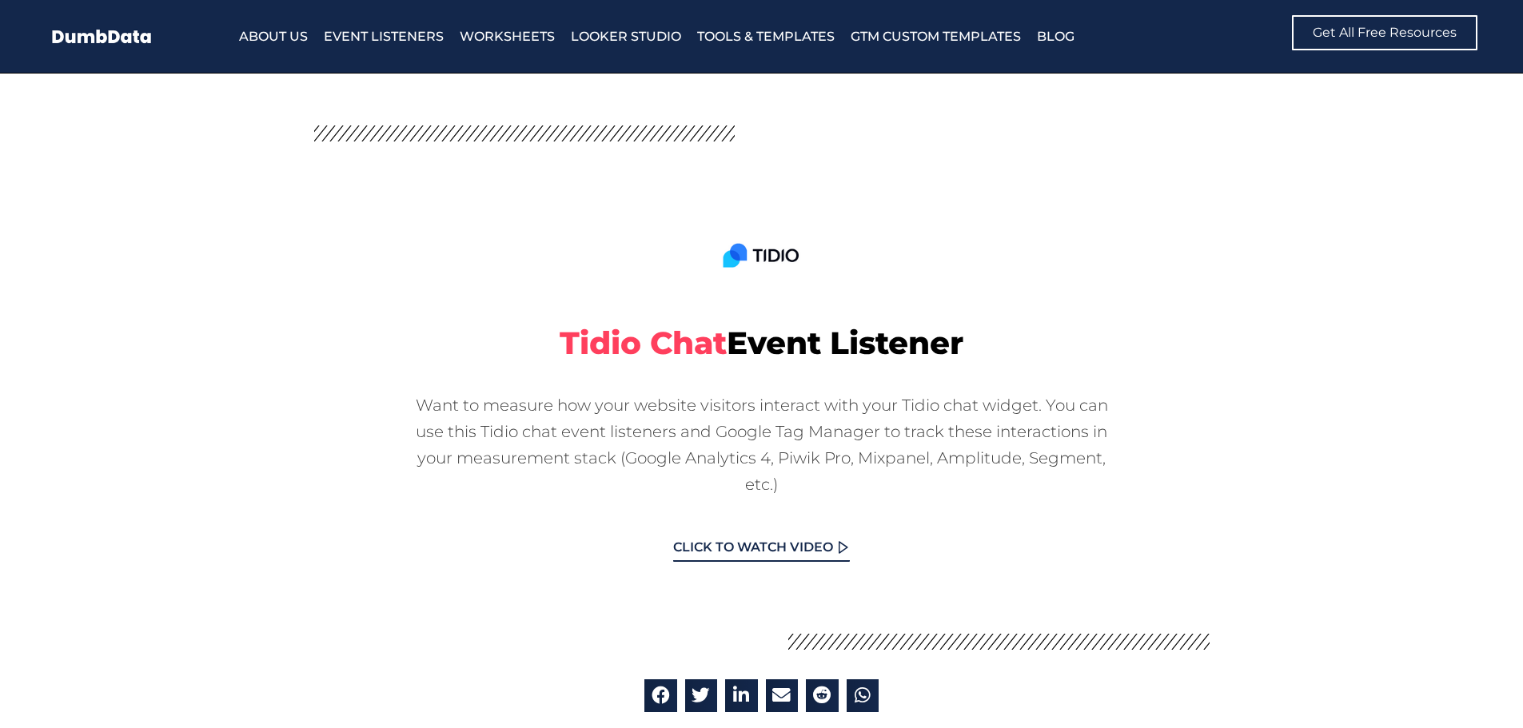
click at [650, 427] on div "Want to measure how your website visitors interact with your Tidio chat widget.…" at bounding box center [761, 436] width 879 height 121
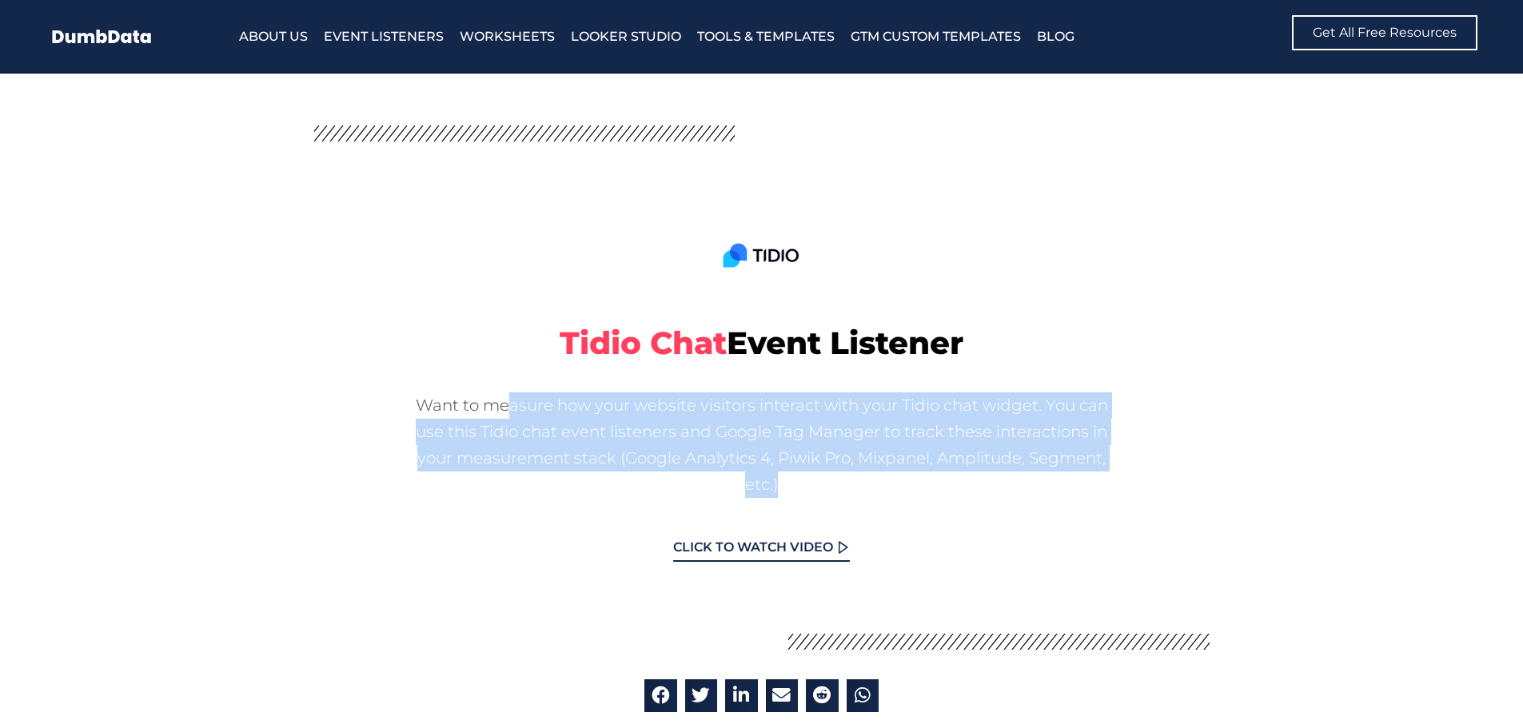
click at [653, 430] on div "Want to measure how your website visitors interact with your Tidio chat widget.…" at bounding box center [761, 436] width 879 height 121
copy div "Want to measure how your website visitors interact with your Tidio chat widget.…"
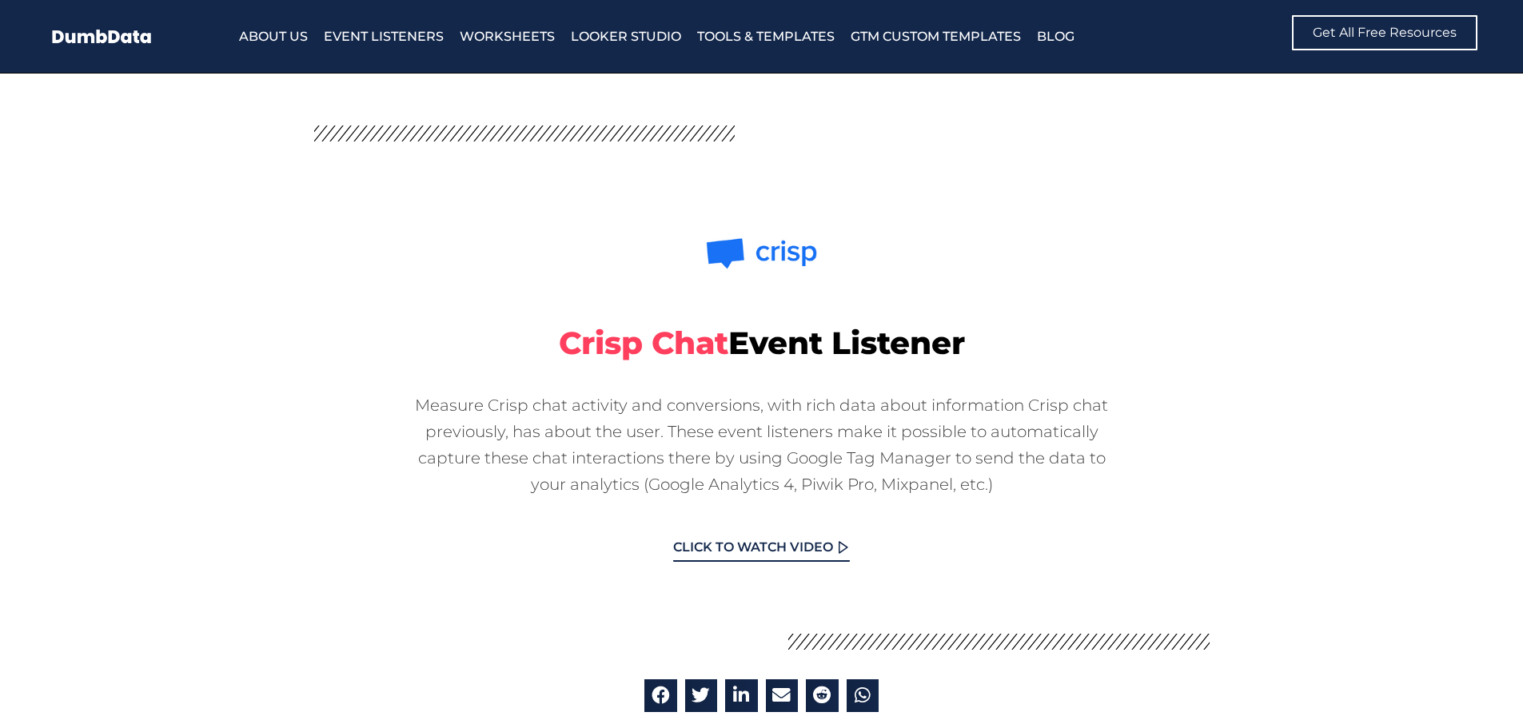
click at [616, 412] on div "Measure Crisp chat activity and conversions, with rich data about information C…" at bounding box center [761, 436] width 879 height 121
click at [619, 412] on div "Measure Crisp chat activity and conversions, with rich data about information C…" at bounding box center [761, 436] width 879 height 121
click at [622, 412] on div "Measure Crisp chat activity and conversions, with rich data about information C…" at bounding box center [761, 436] width 879 height 121
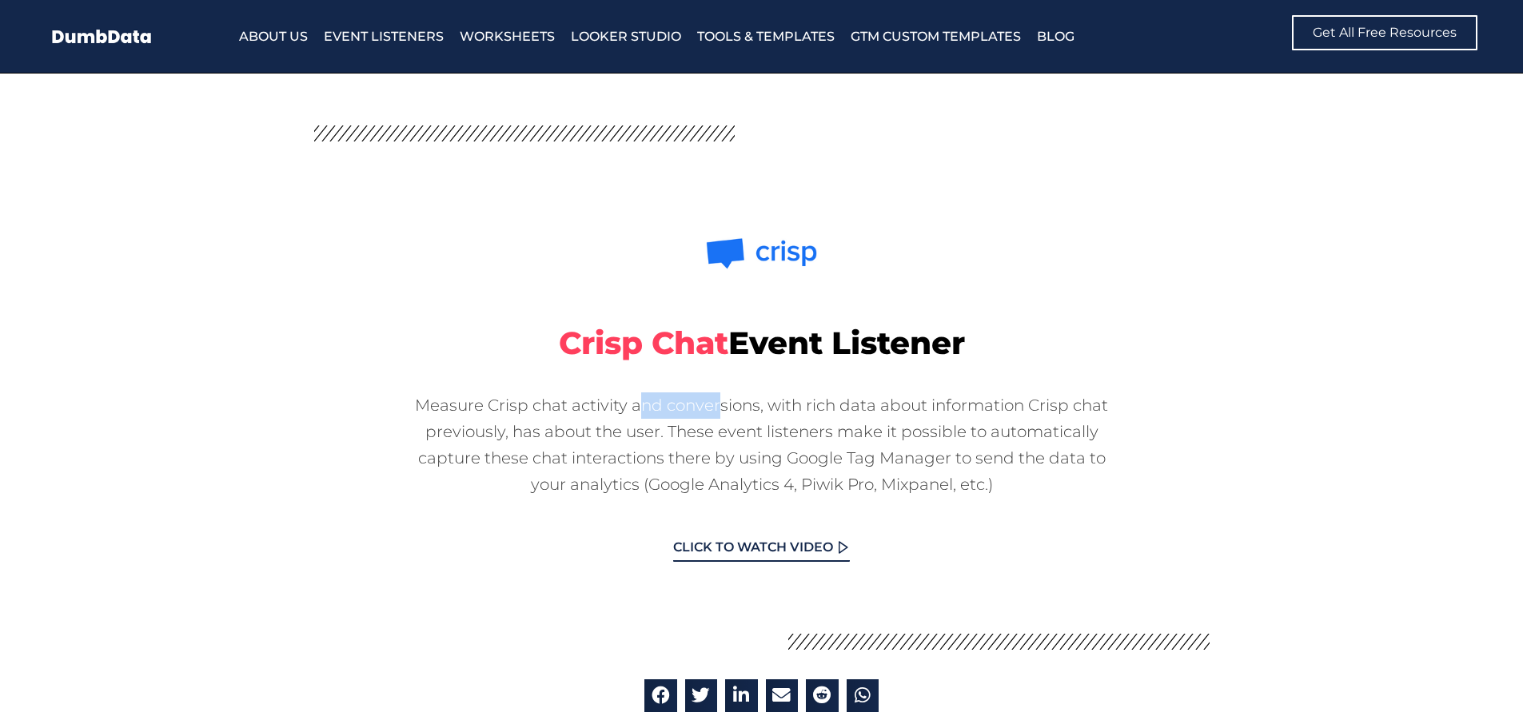
click at [623, 412] on div "Measure Crisp chat activity and conversions, with rich data about information C…" at bounding box center [761, 436] width 879 height 121
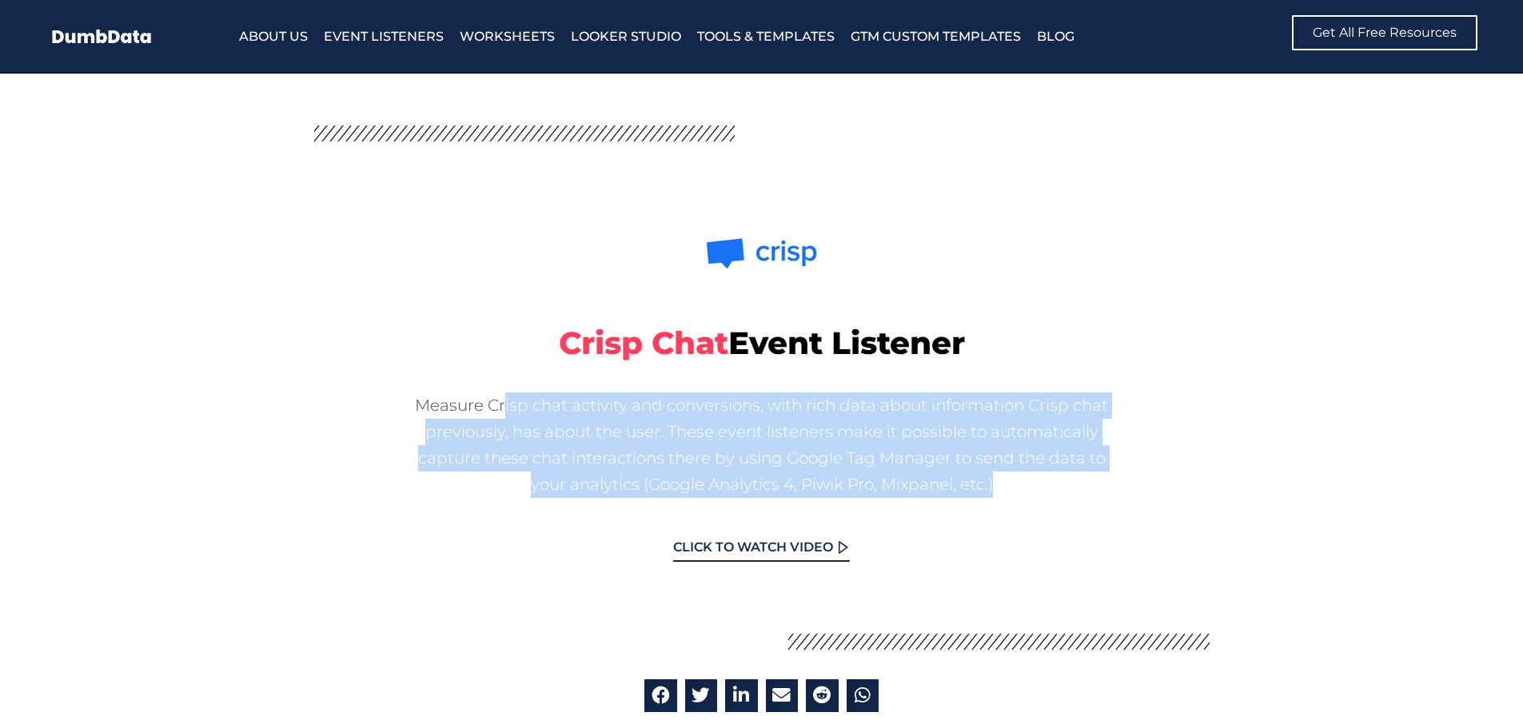
click at [625, 412] on div "Measure Crisp chat activity and conversions, with rich data about information C…" at bounding box center [761, 436] width 879 height 121
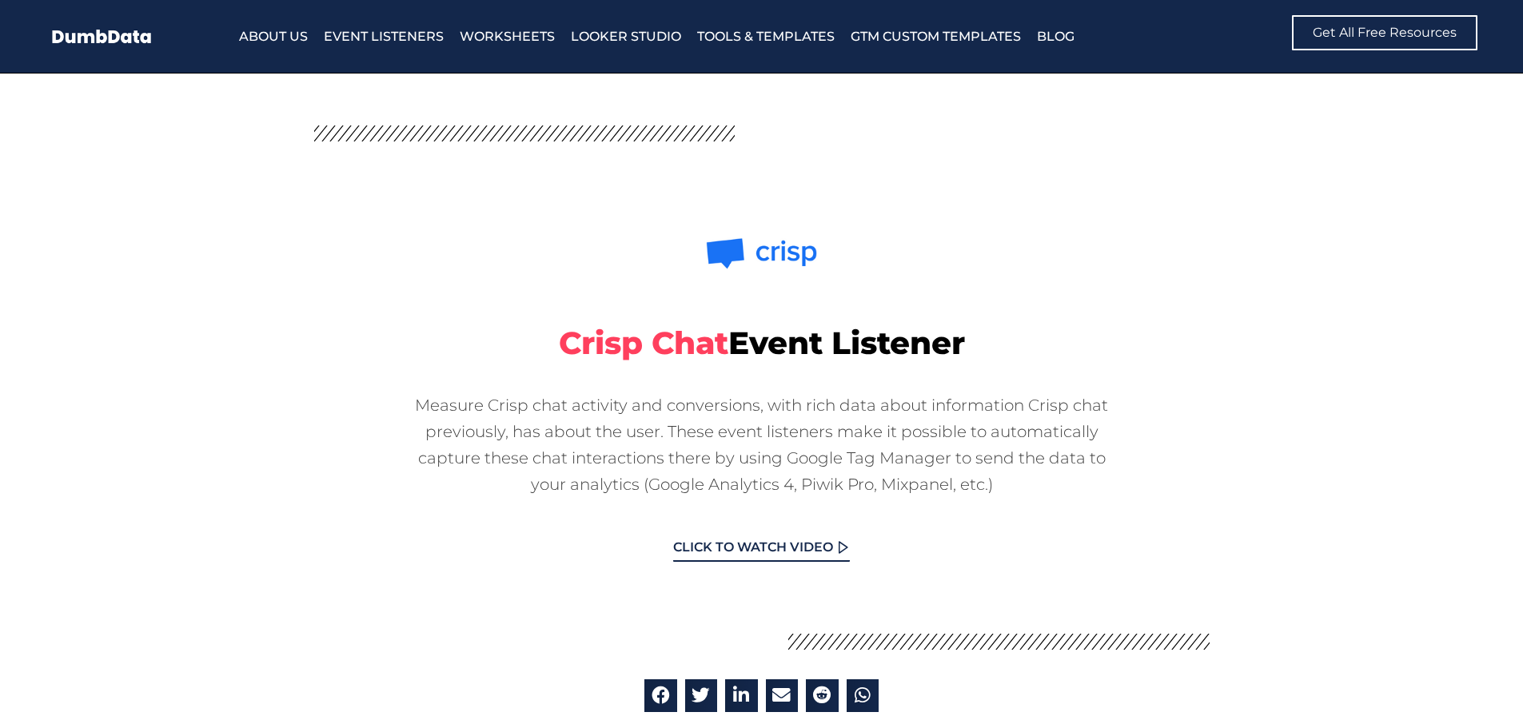
click at [439, 310] on div "Crisp Chat Event Listener Measure Crisp chat activity and conversions, with ric…" at bounding box center [761, 383] width 895 height 372
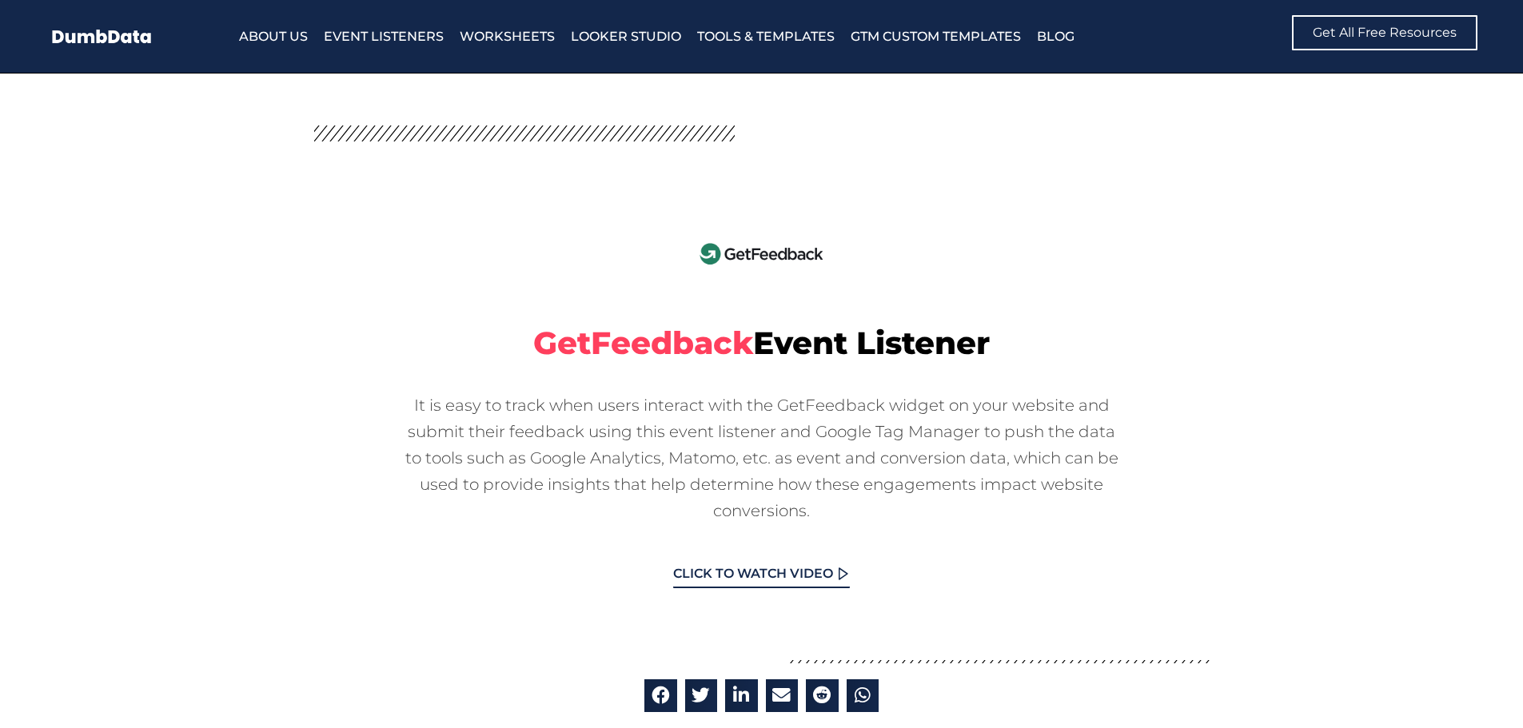
click at [576, 439] on div "It is easy to track when users interact with the GetFeedback widget on your web…" at bounding box center [761, 450] width 879 height 148
click at [578, 440] on div "It is easy to track when users interact with the GetFeedback widget on your web…" at bounding box center [761, 450] width 879 height 148
click at [579, 440] on div "It is easy to track when users interact with the GetFeedback widget on your web…" at bounding box center [761, 450] width 879 height 148
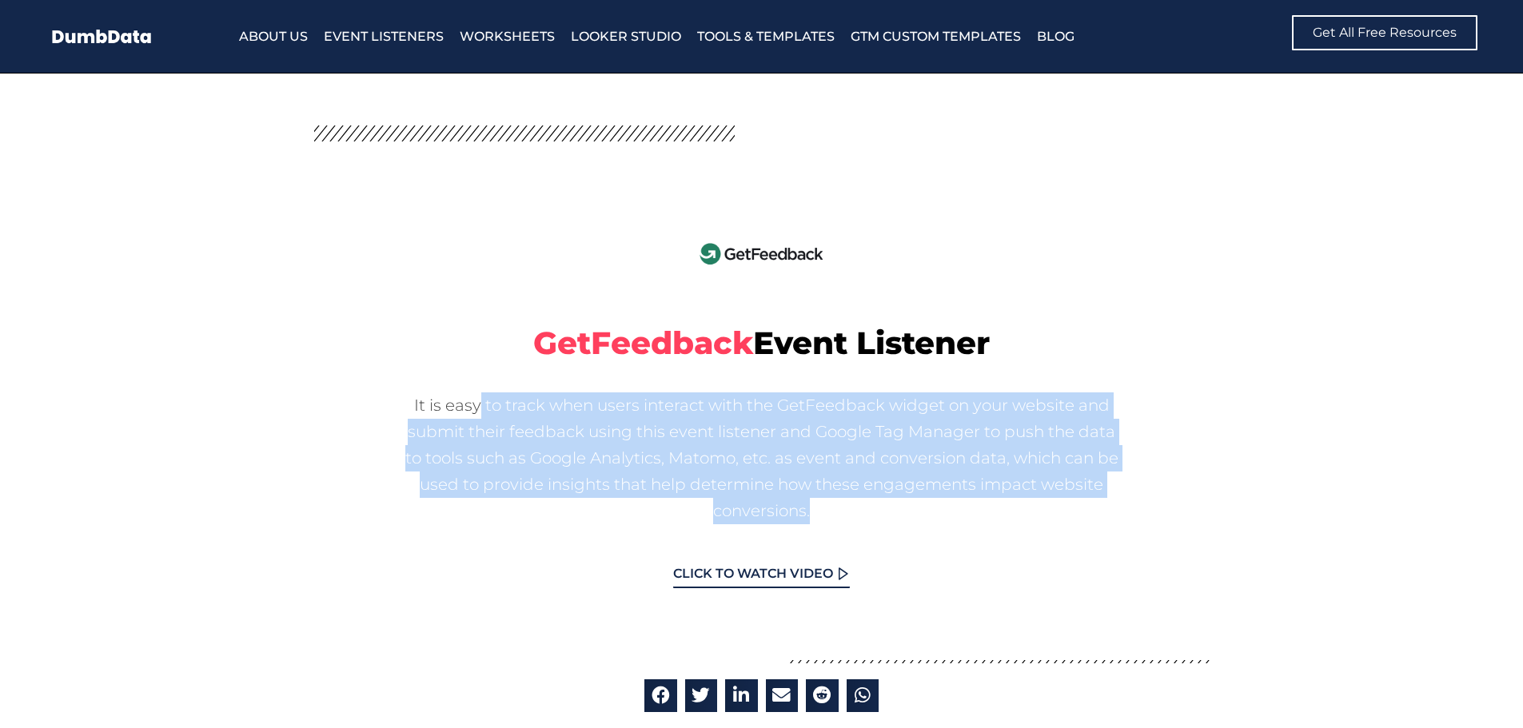
click at [579, 440] on div "It is easy to track when users interact with the GetFeedback widget on your web…" at bounding box center [761, 450] width 879 height 148
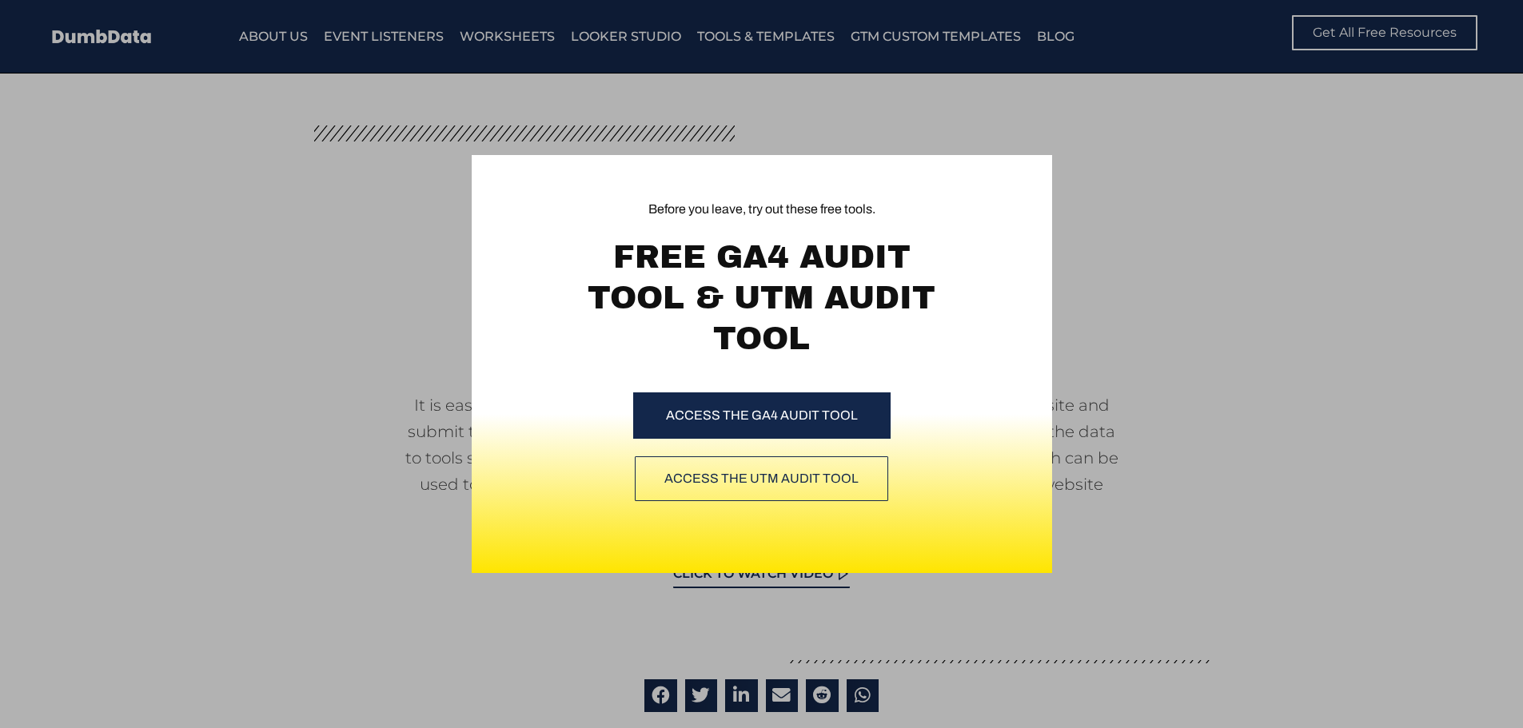
click at [1187, 153] on div "Before you leave, try out these free tools. FREE GA4 AUDIT TOOL & UTM AUDIT TOO…" at bounding box center [761, 364] width 1523 height 728
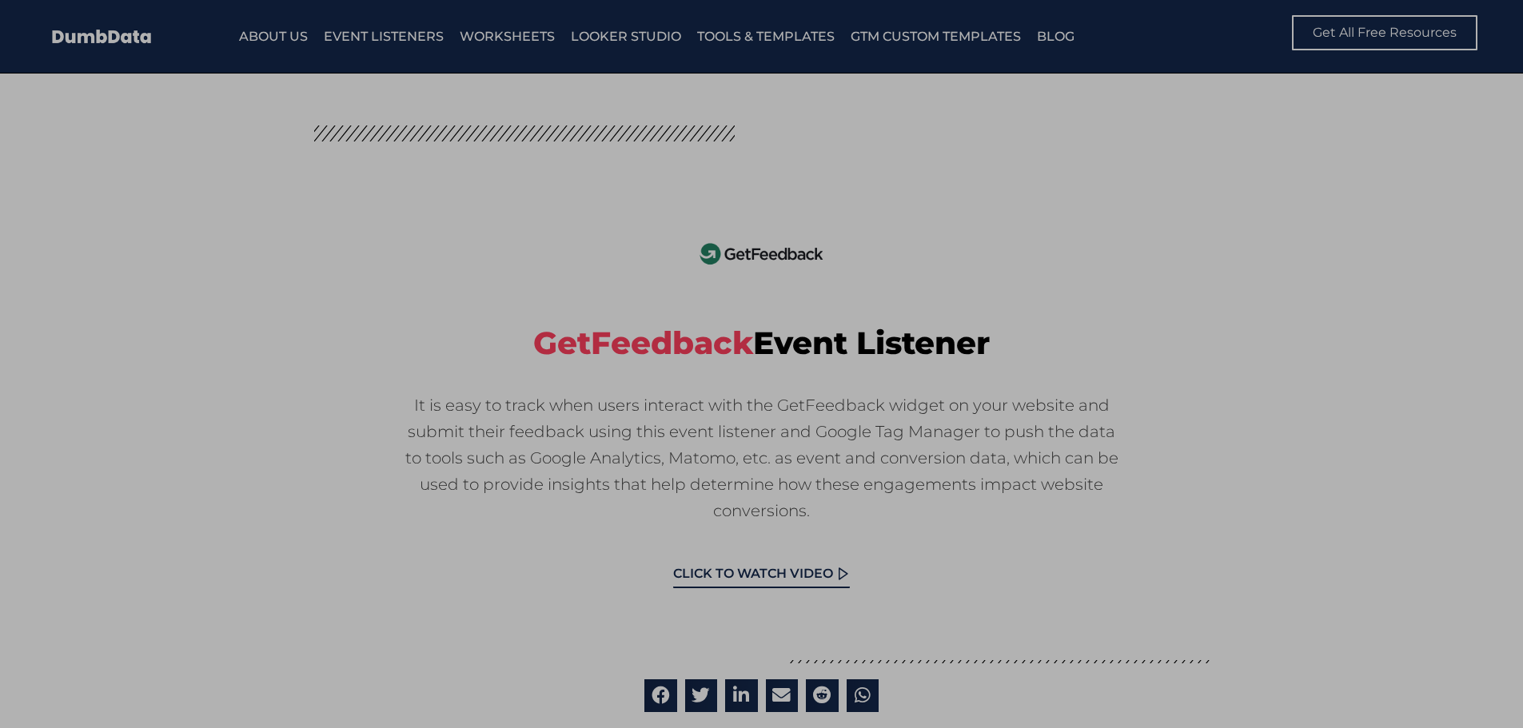
click at [368, 493] on div "Before you leave, try out these free tools. FREE GA4 AUDIT TOOL & UTM AUDIT TOO…" at bounding box center [761, 364] width 1523 height 728
